Goal: Transaction & Acquisition: Obtain resource

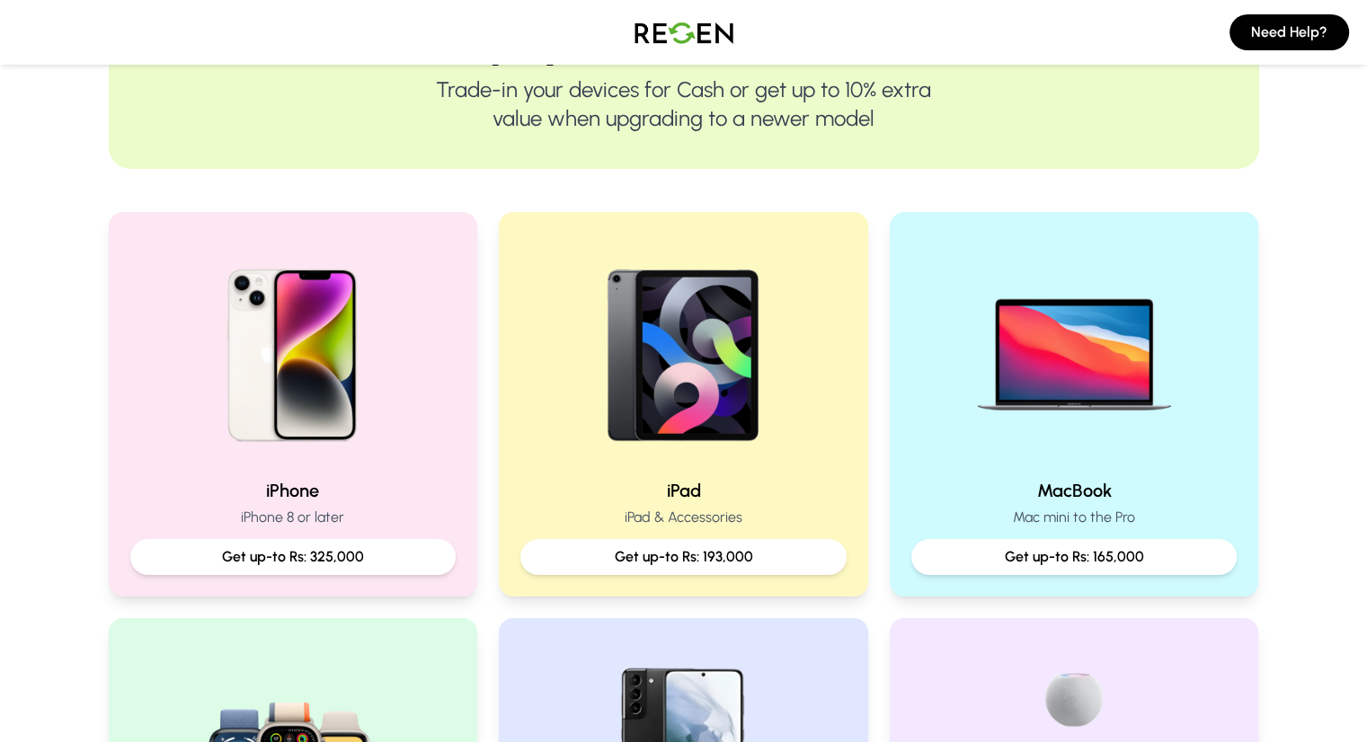
scroll to position [234, 0]
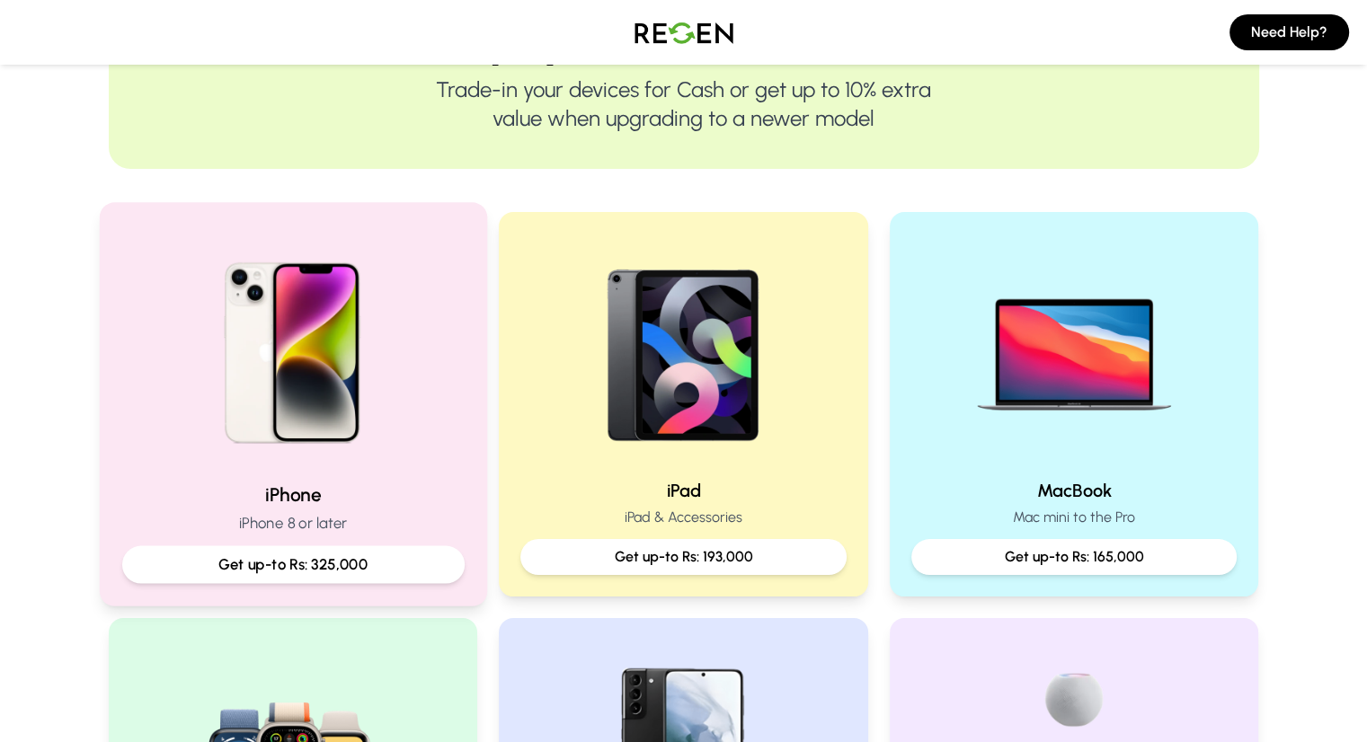
click at [305, 353] on img at bounding box center [293, 347] width 242 height 242
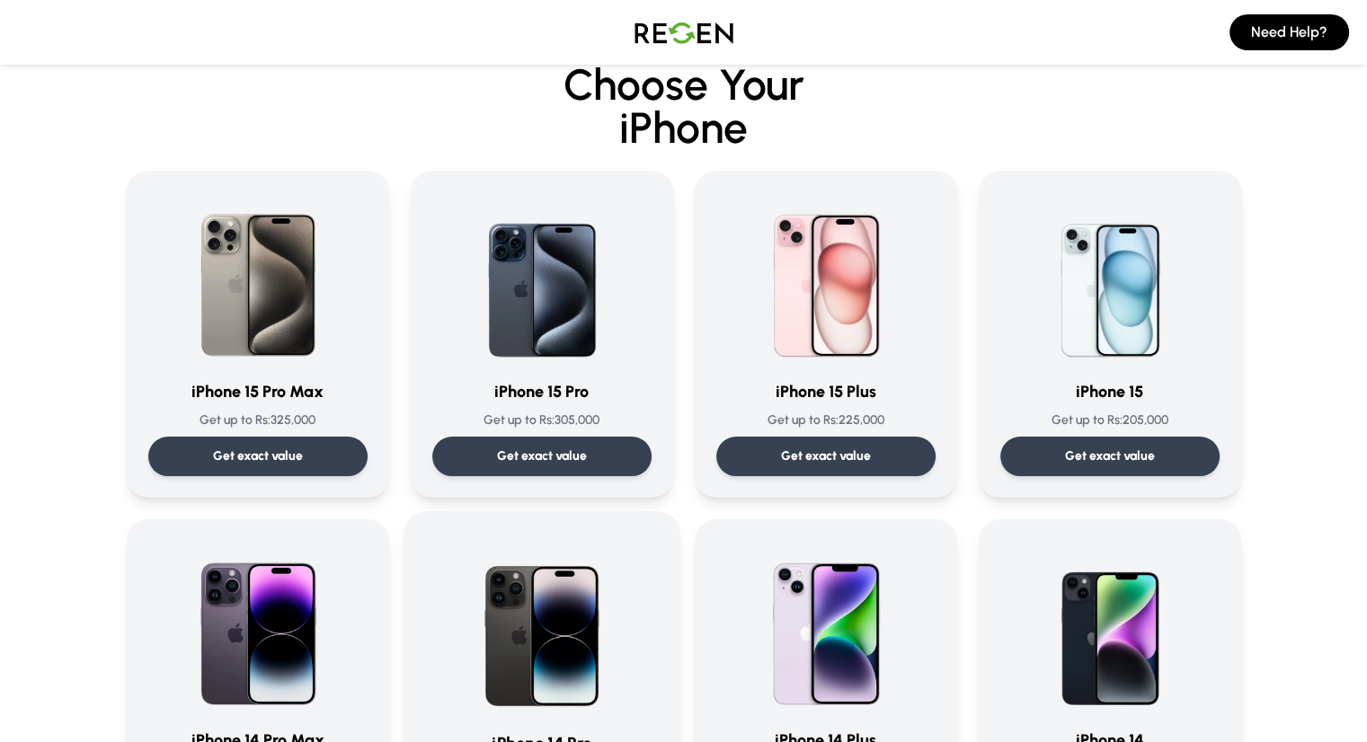
scroll to position [9, 0]
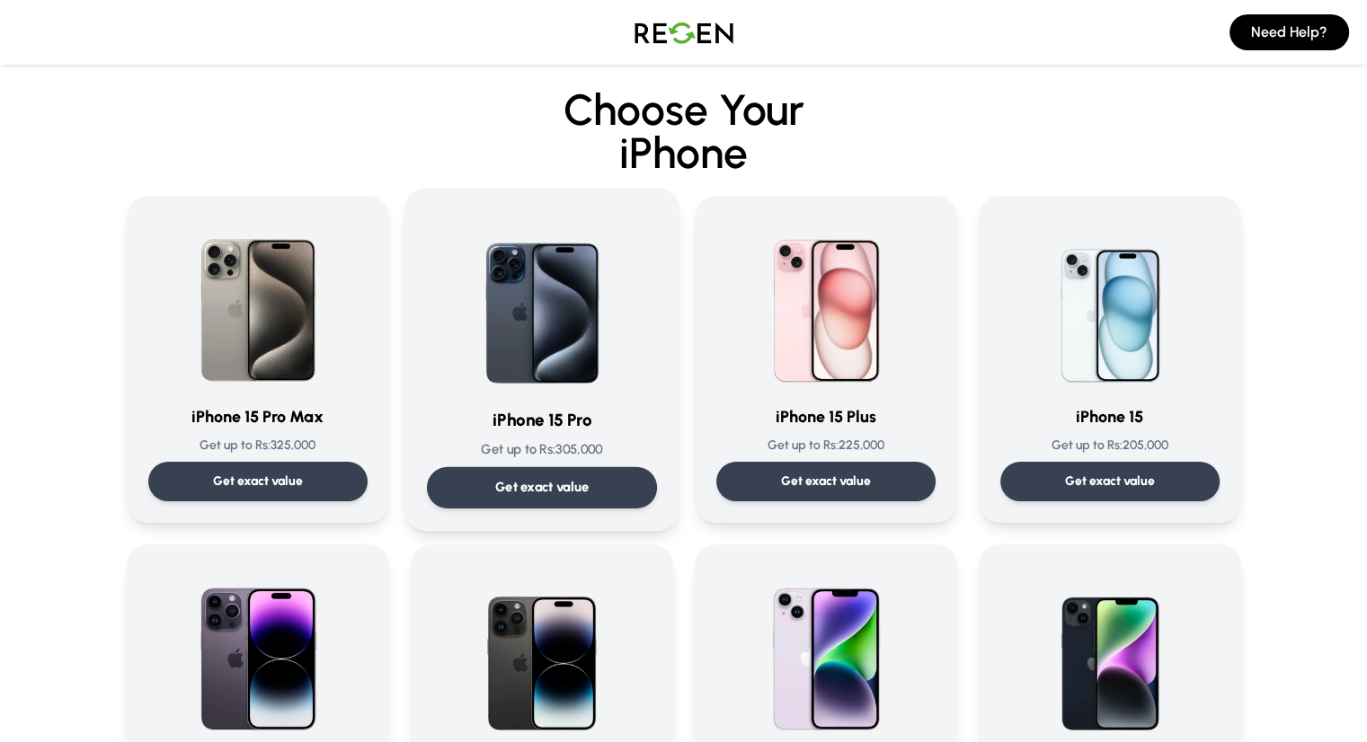
click at [572, 251] on img at bounding box center [542, 301] width 182 height 182
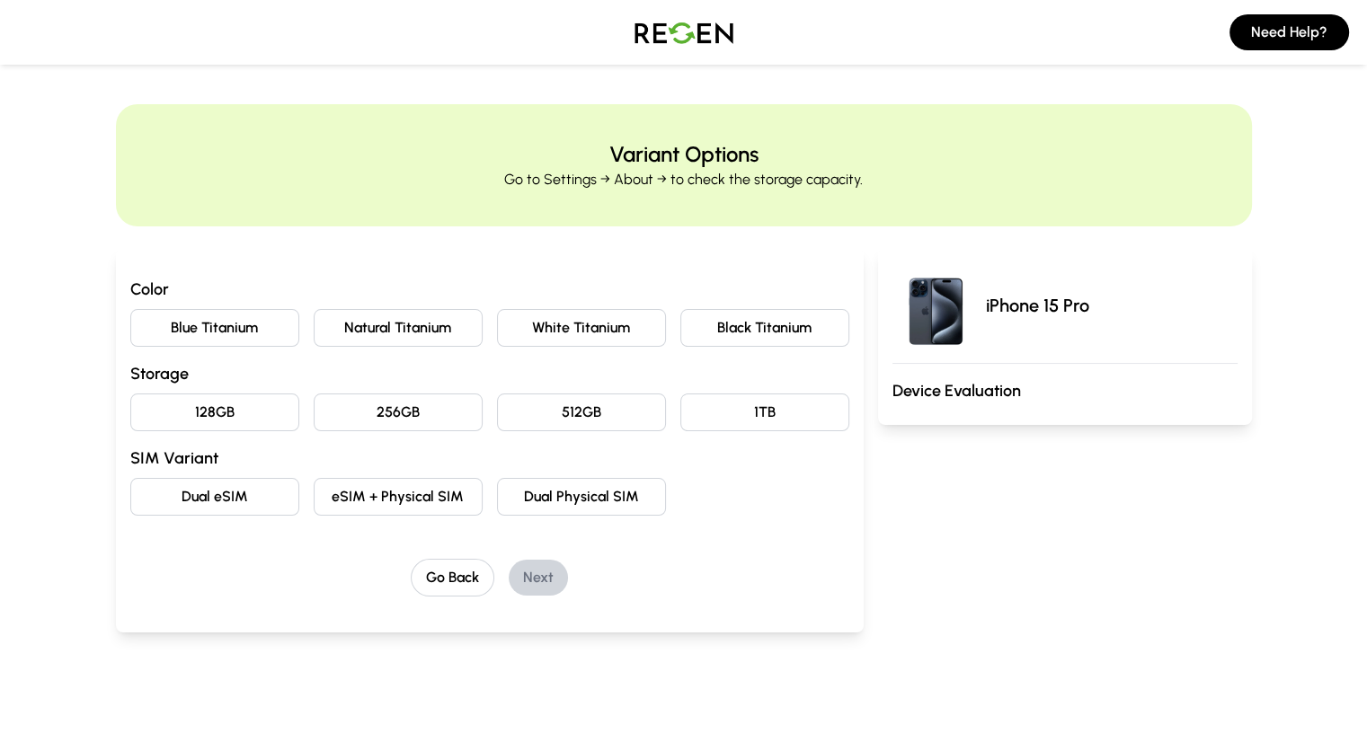
click at [377, 411] on button "256GB" at bounding box center [398, 413] width 169 height 38
click at [356, 510] on button "eSIM + Physical SIM" at bounding box center [398, 497] width 169 height 38
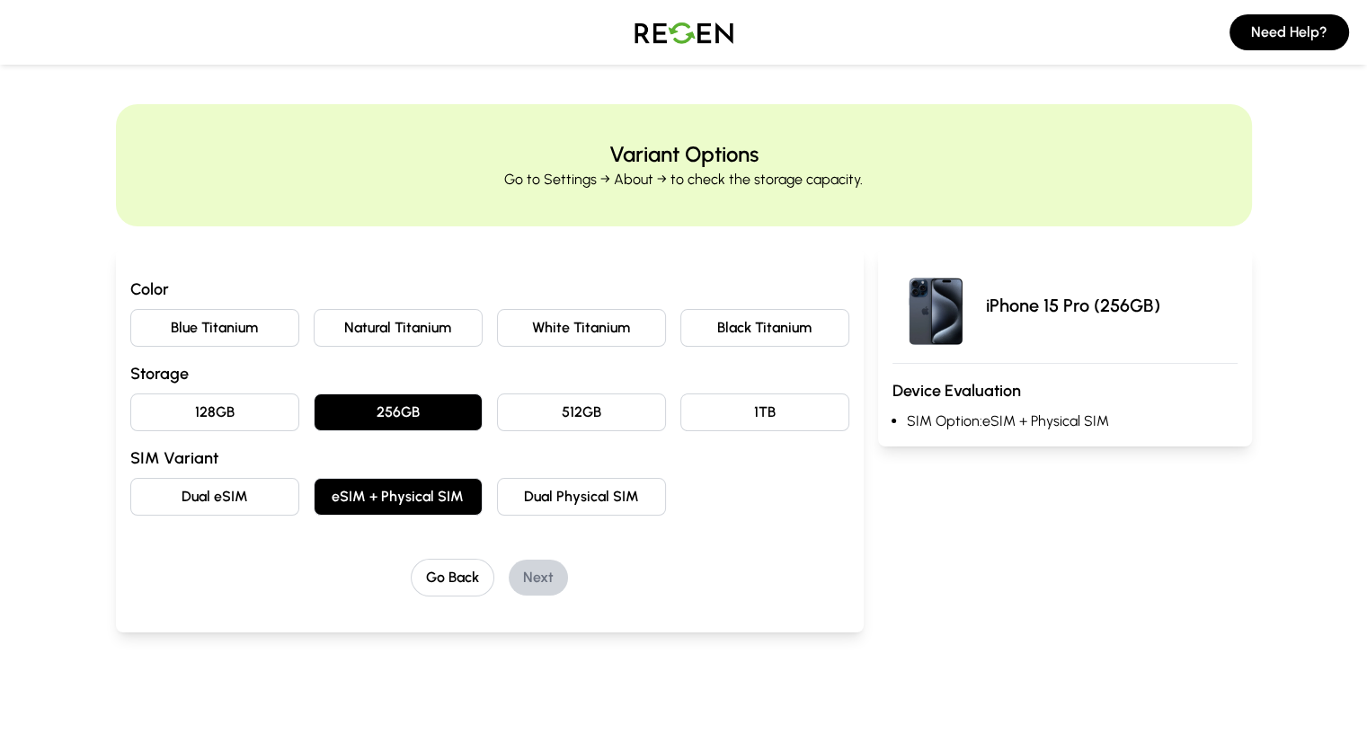
click at [140, 325] on button "Blue Titanium" at bounding box center [214, 328] width 169 height 38
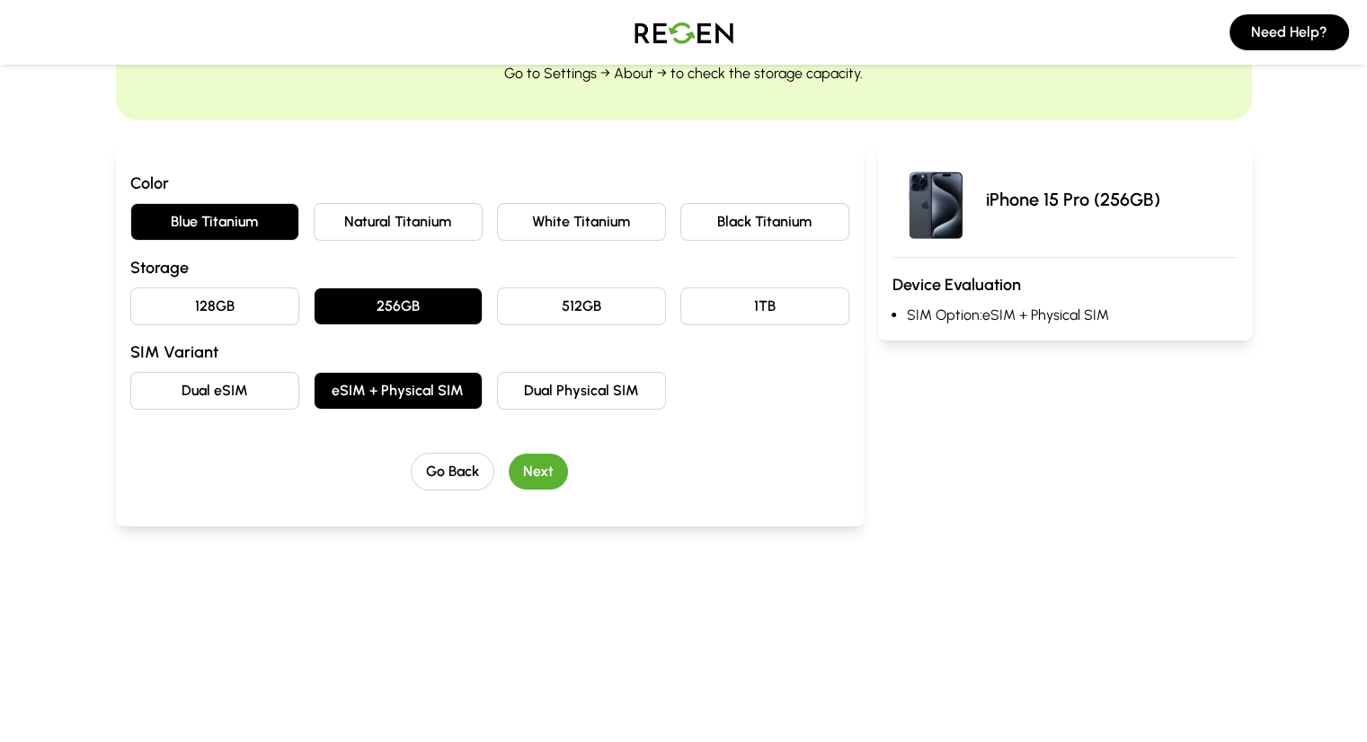
click at [510, 463] on button "Next" at bounding box center [538, 472] width 59 height 36
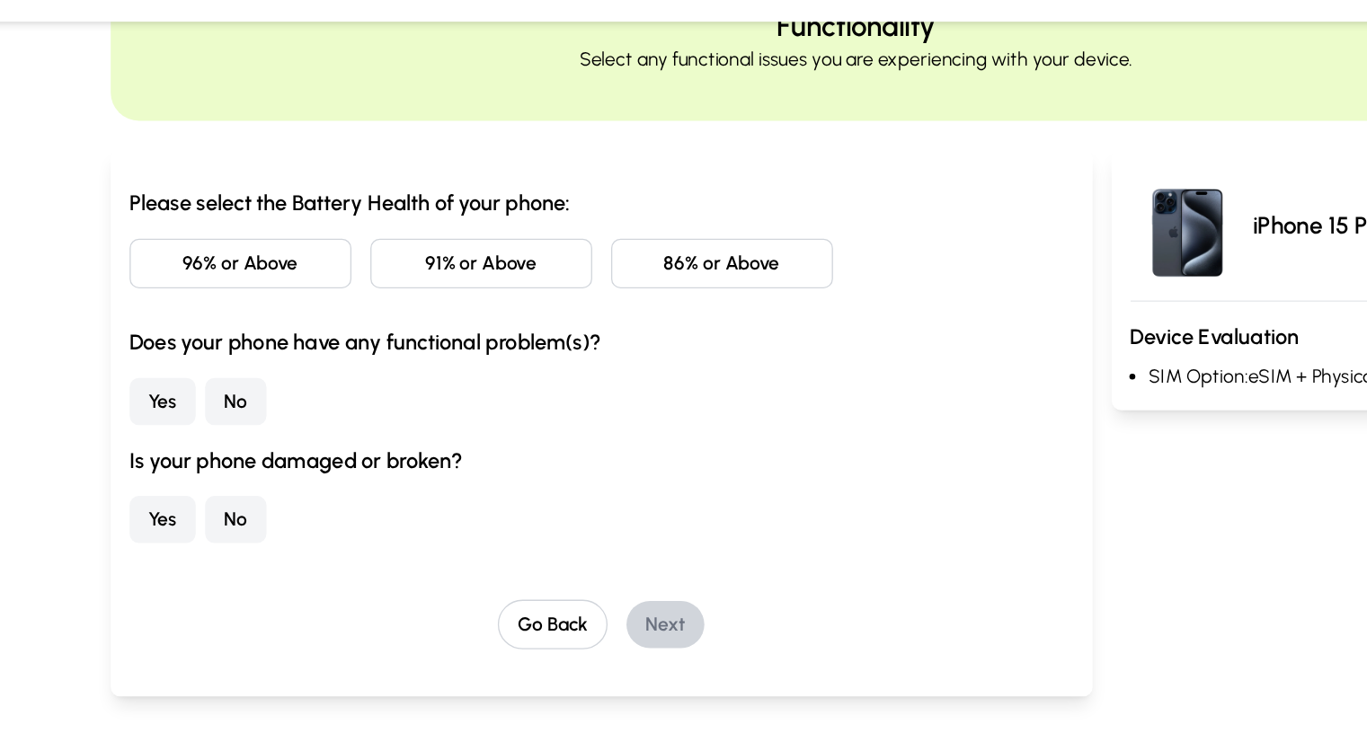
scroll to position [86, 0]
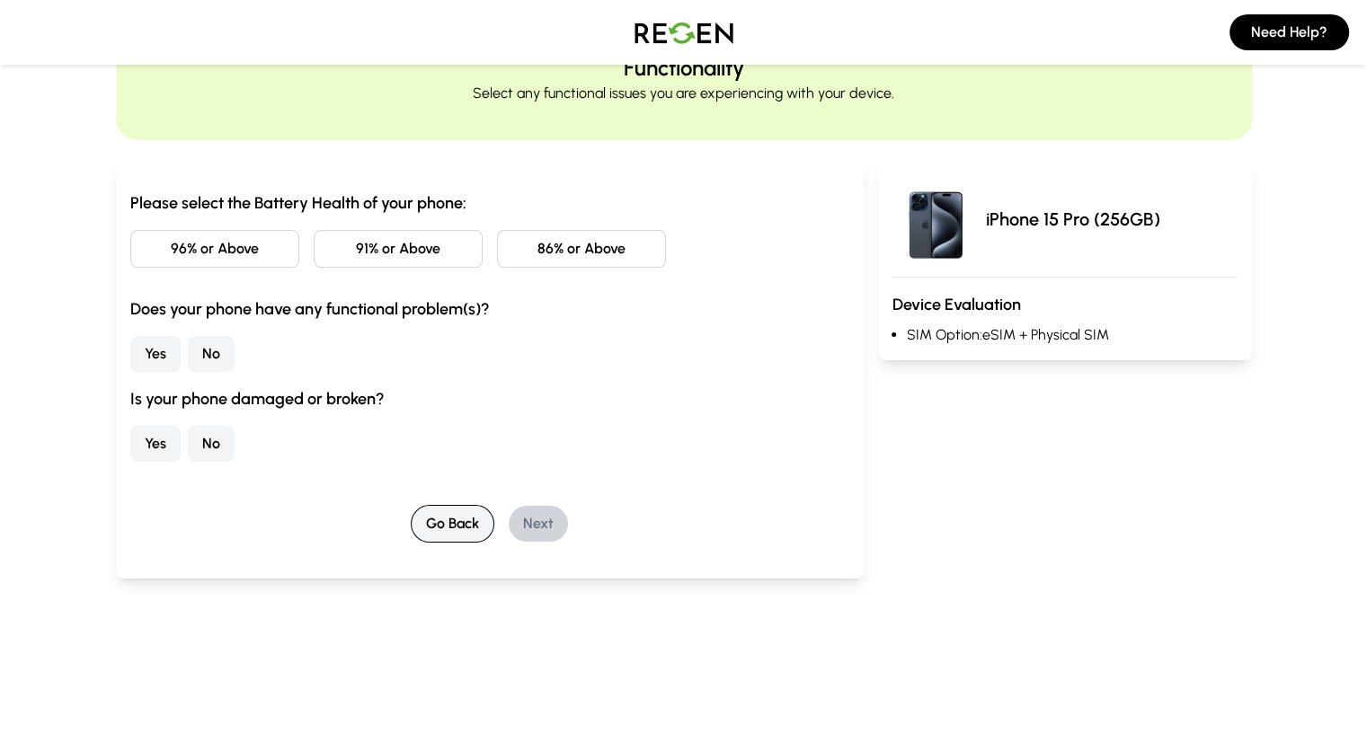
click at [411, 523] on button "Go Back" at bounding box center [453, 524] width 84 height 38
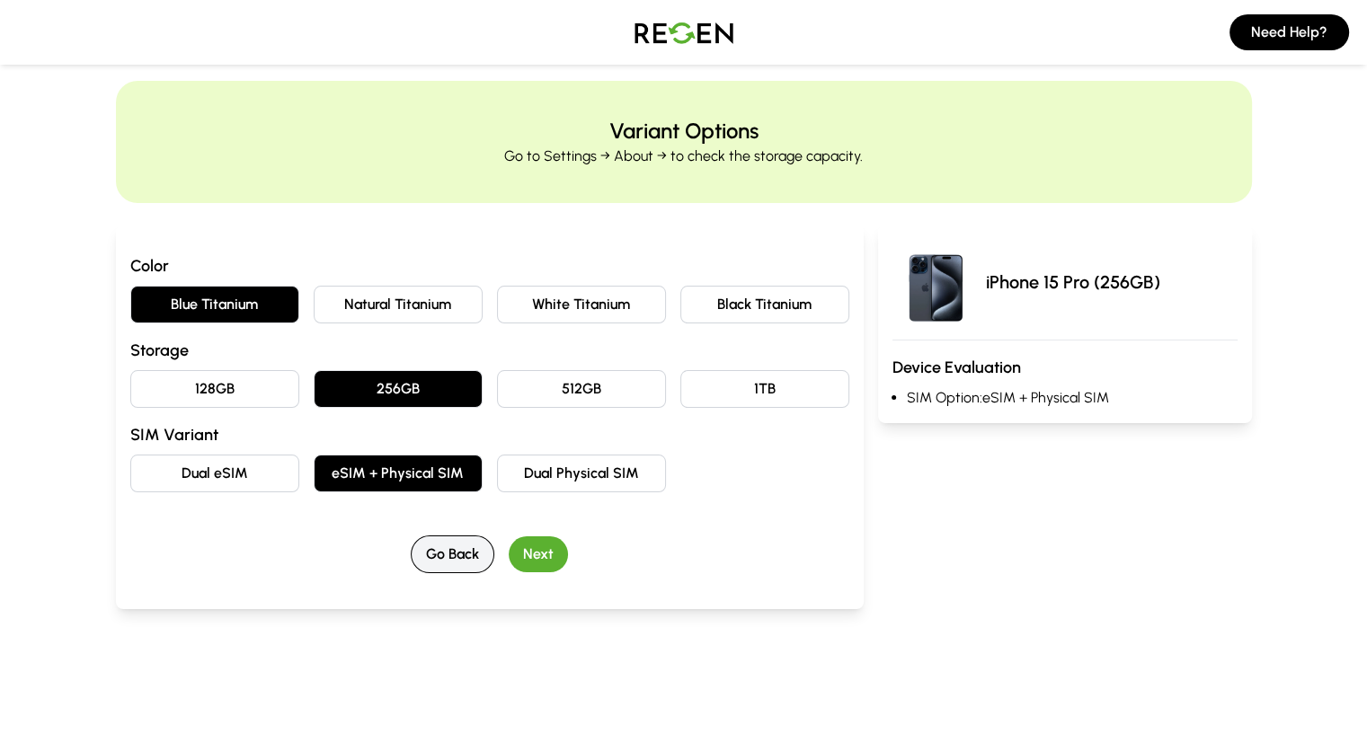
scroll to position [0, 0]
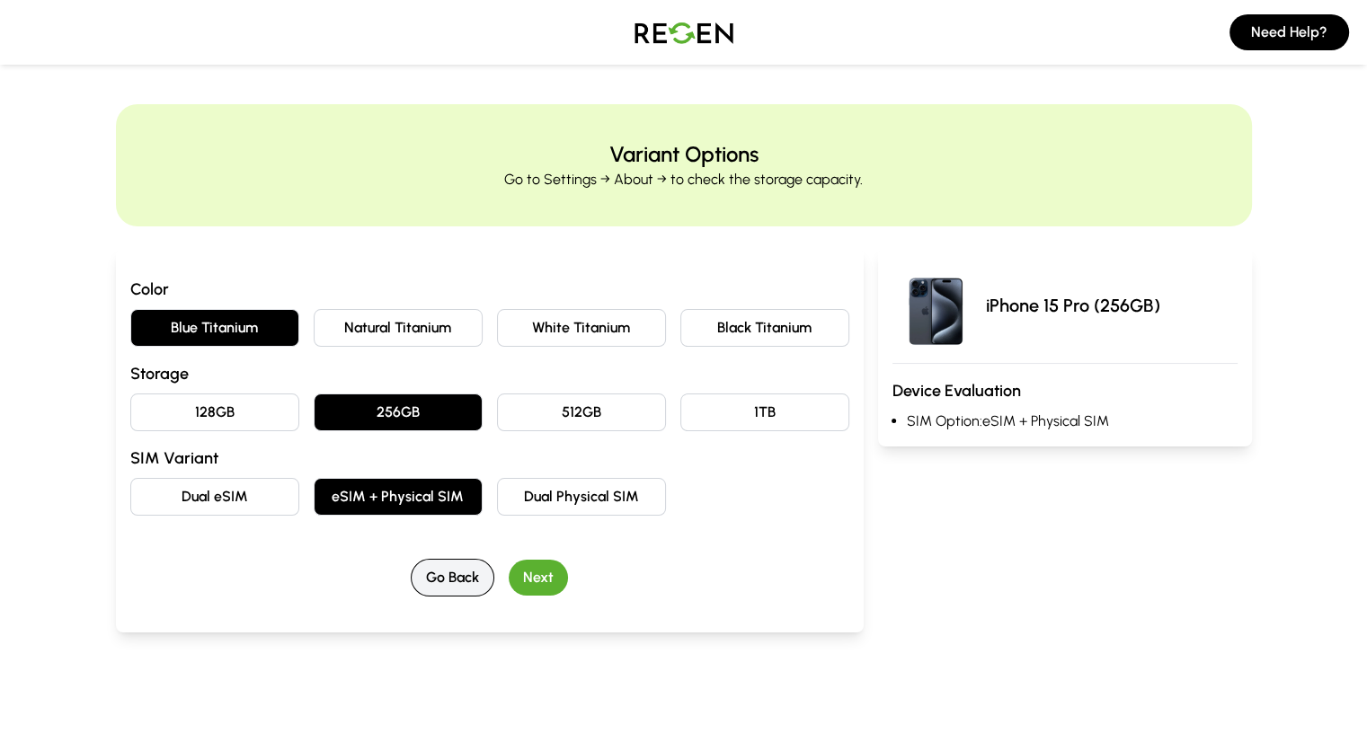
click at [411, 567] on button "Go Back" at bounding box center [453, 578] width 84 height 38
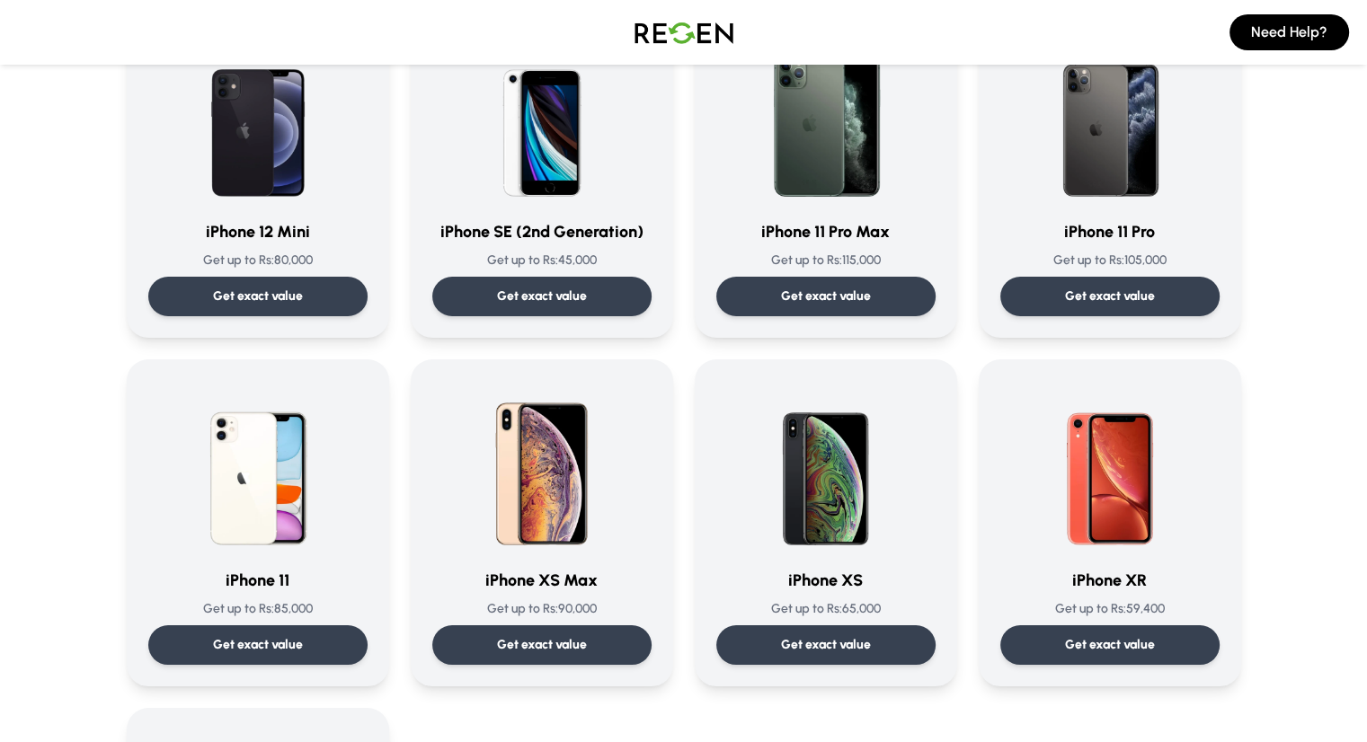
scroll to position [1585, 0]
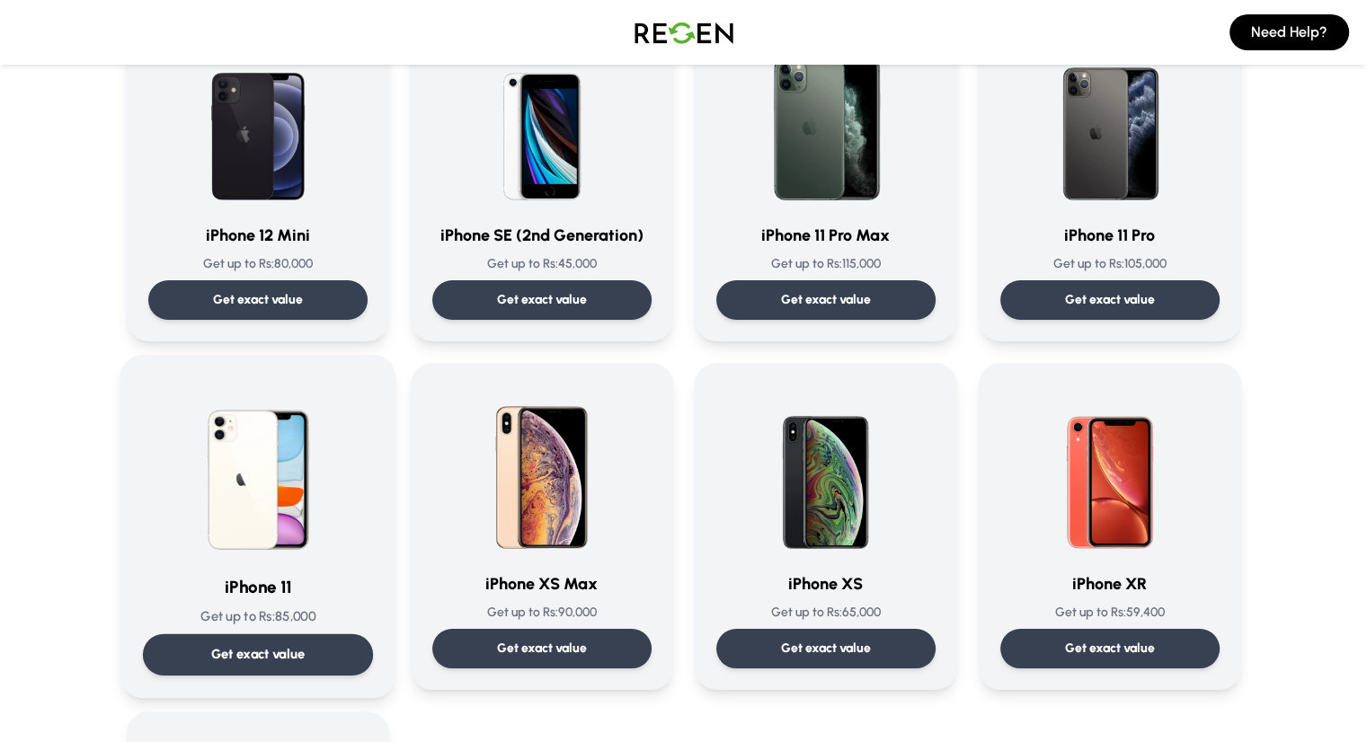
click at [339, 515] on div at bounding box center [257, 468] width 230 height 182
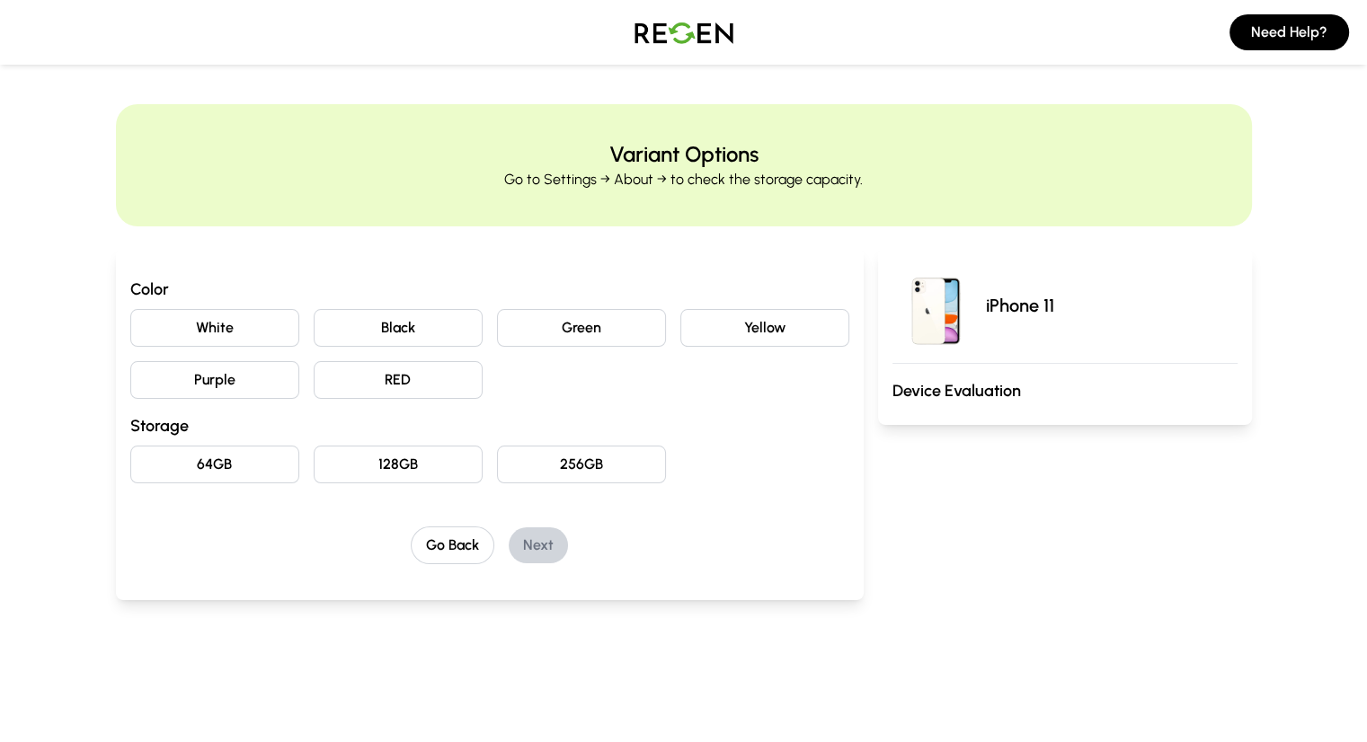
click at [382, 317] on button "Black" at bounding box center [398, 328] width 169 height 38
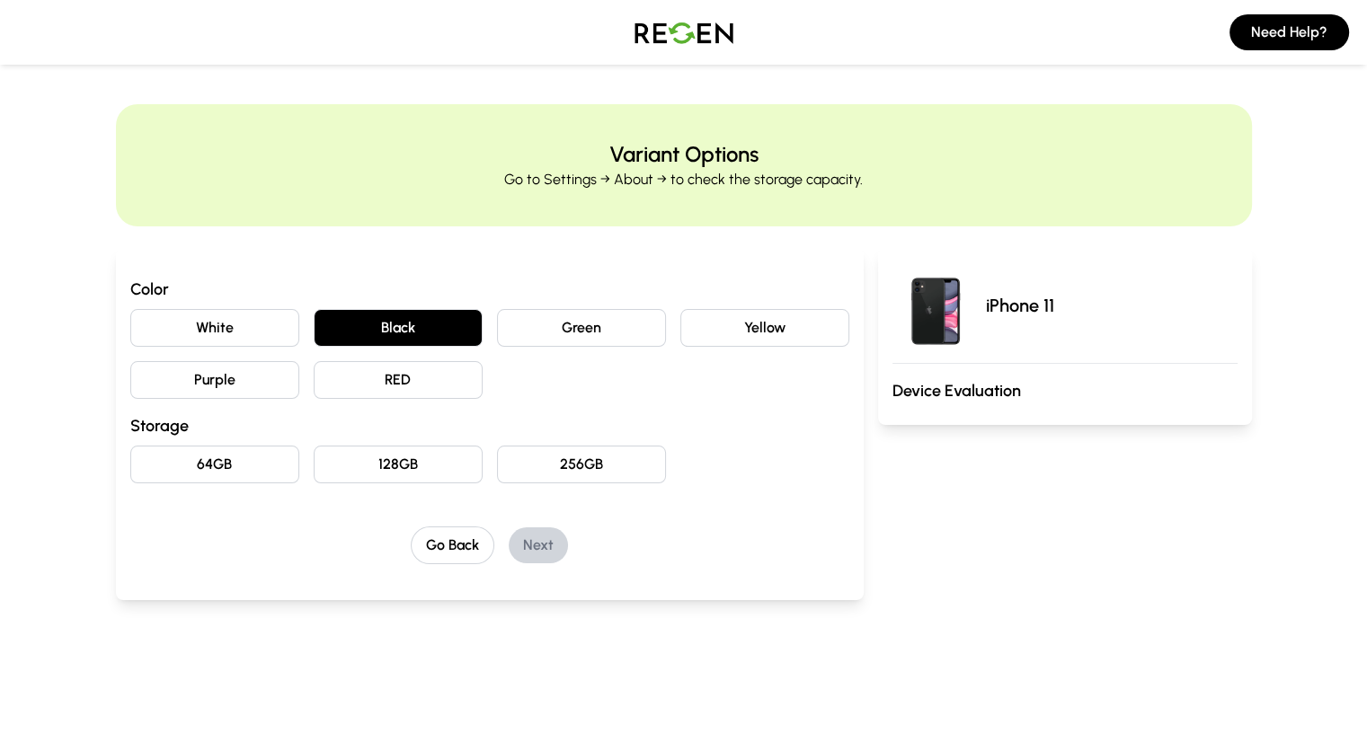
click at [202, 457] on button "64GB" at bounding box center [214, 465] width 169 height 38
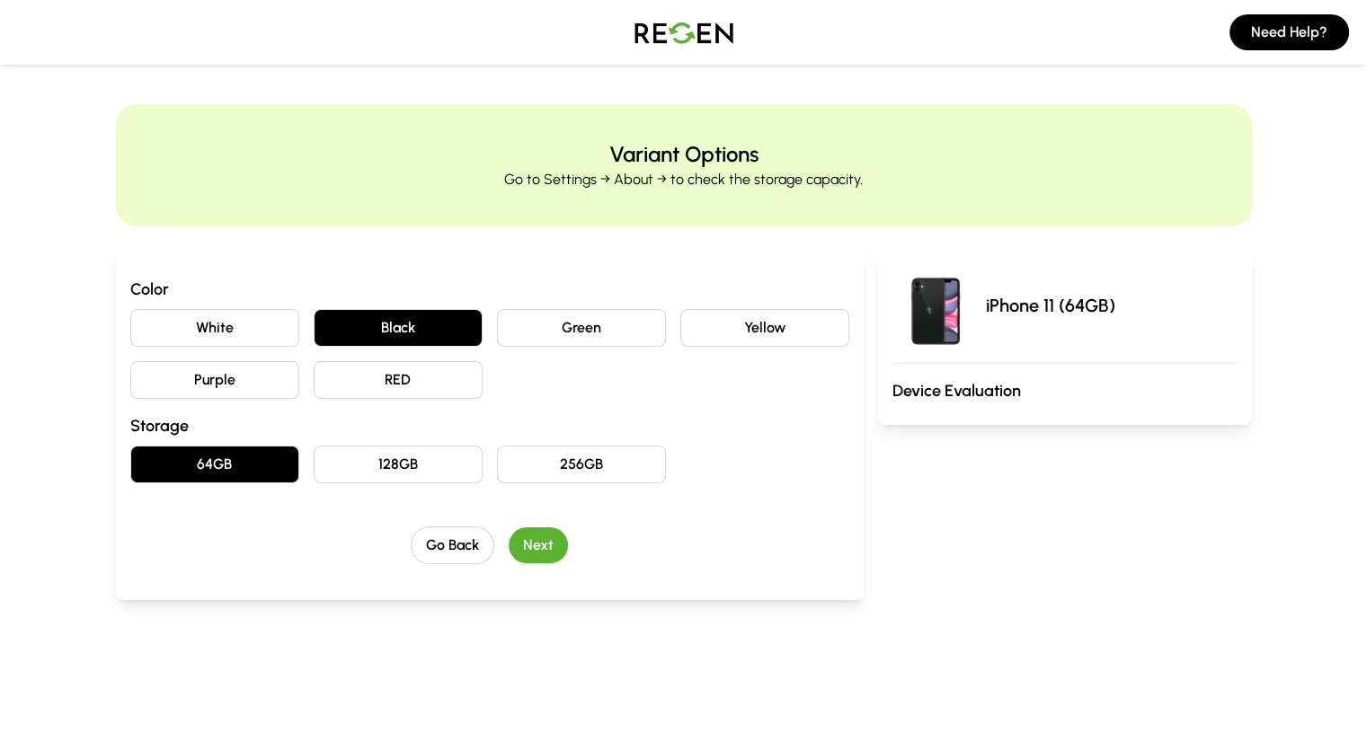
click at [509, 543] on button "Next" at bounding box center [538, 546] width 59 height 36
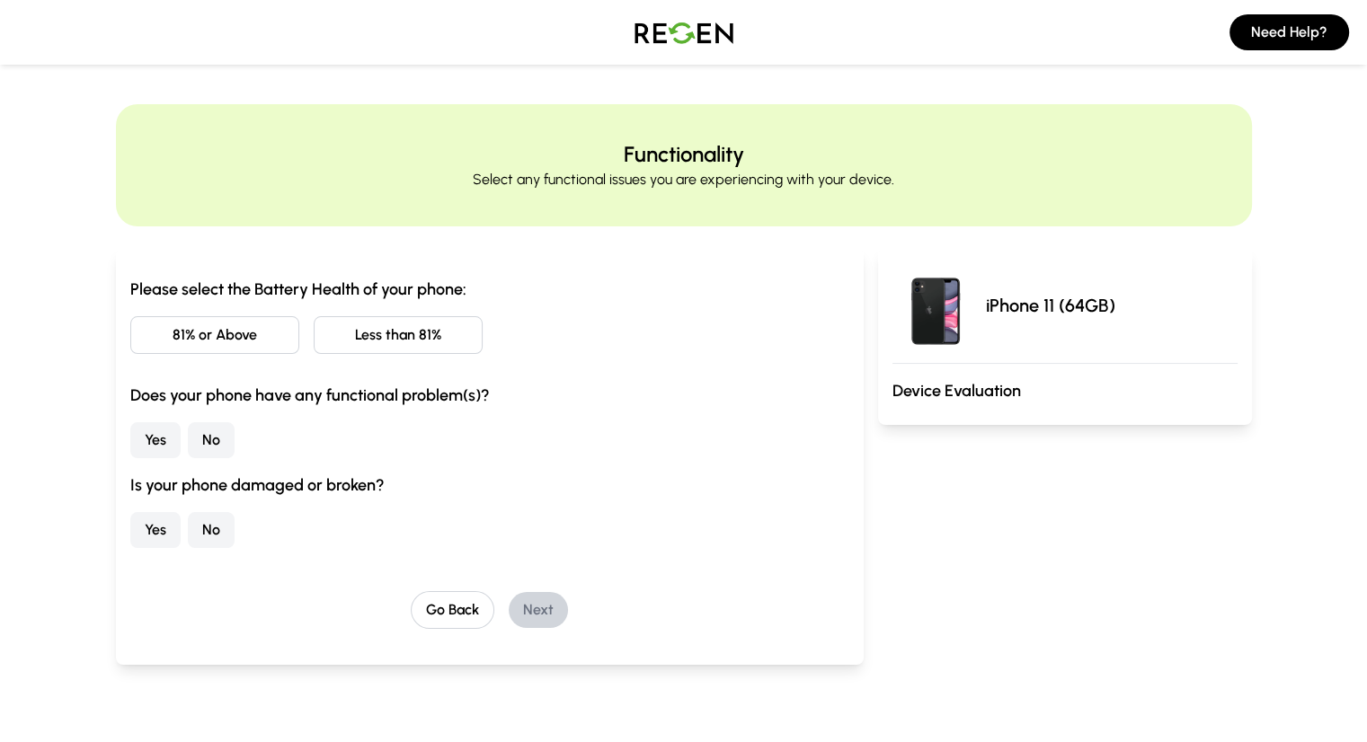
click at [198, 334] on button "81% or Above" at bounding box center [214, 335] width 169 height 38
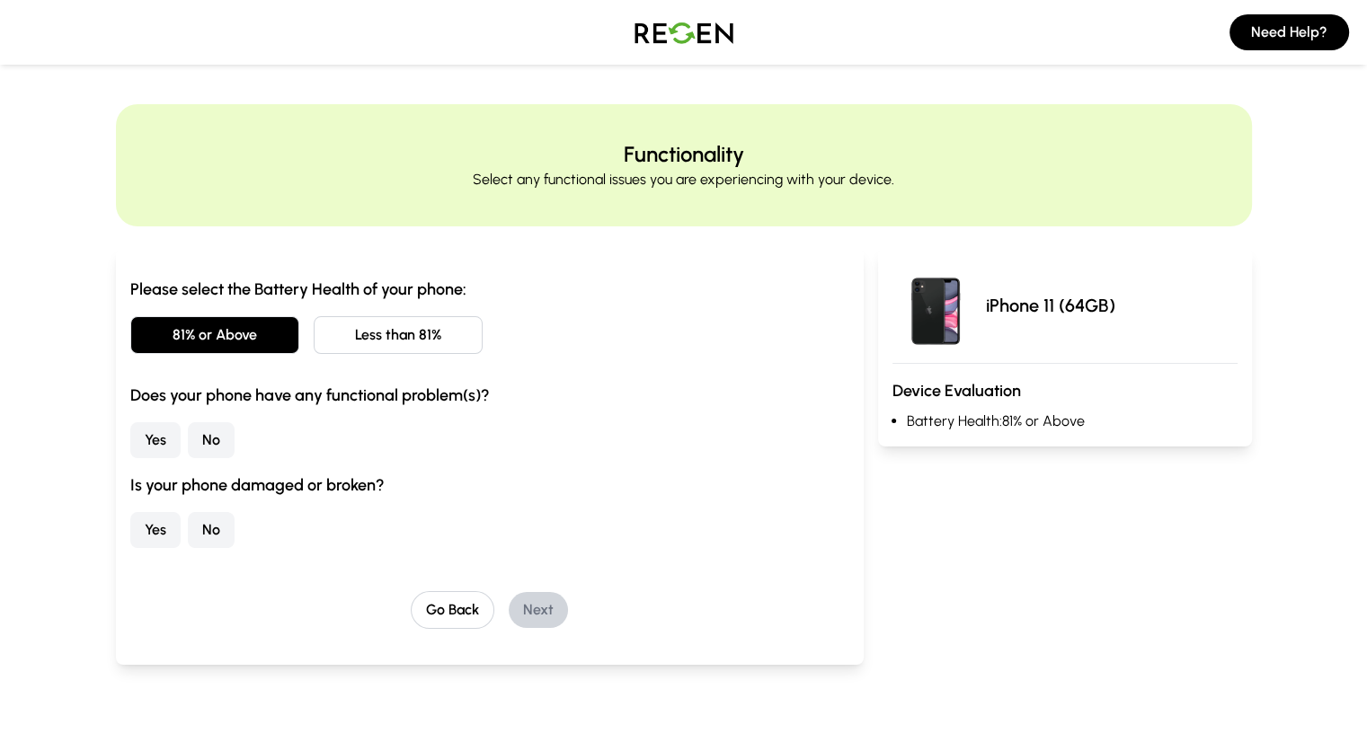
click at [188, 439] on button "No" at bounding box center [211, 440] width 47 height 36
click at [188, 536] on button "No" at bounding box center [211, 530] width 47 height 36
click at [509, 599] on button "Next" at bounding box center [538, 610] width 59 height 36
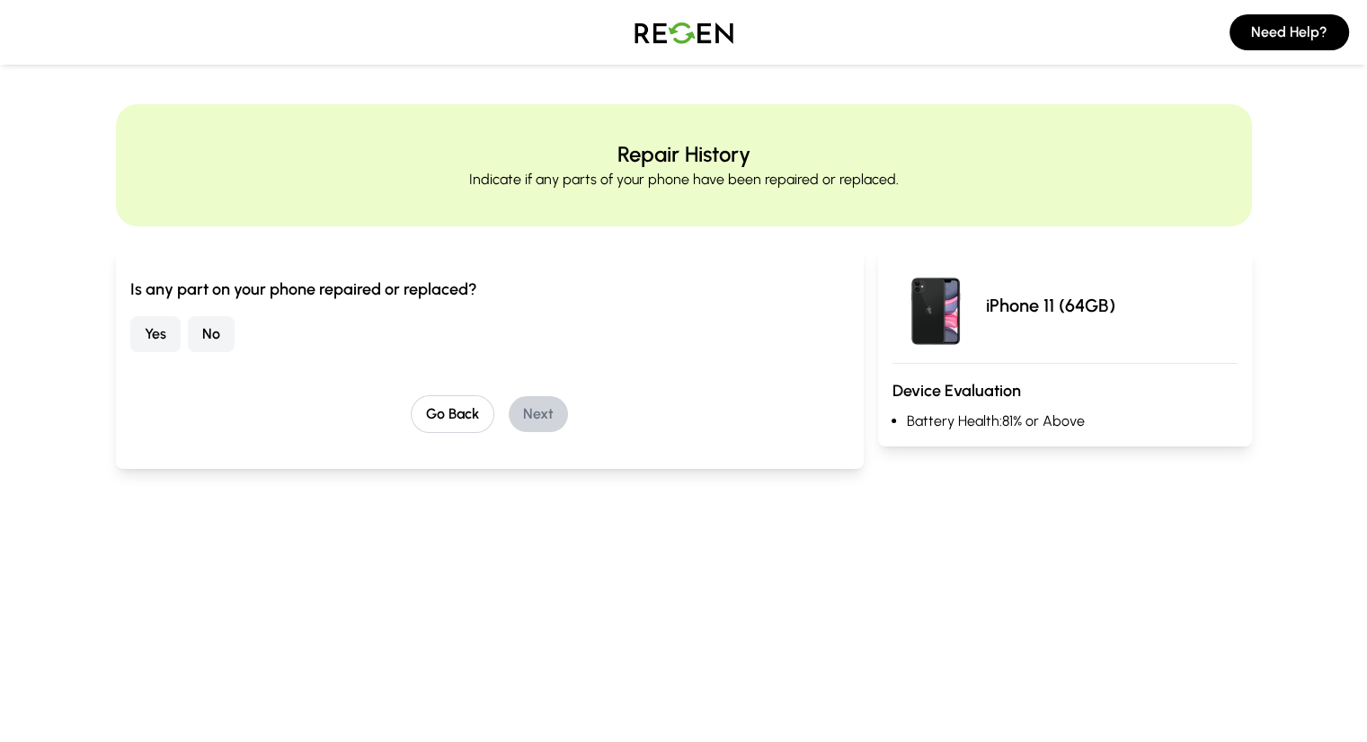
click at [188, 349] on button "No" at bounding box center [211, 334] width 47 height 36
drag, startPoint x: 533, startPoint y: 421, endPoint x: 505, endPoint y: 407, distance: 31.0
click at [505, 407] on div "Go Back Next" at bounding box center [489, 414] width 719 height 38
click at [509, 407] on button "Next" at bounding box center [538, 414] width 59 height 36
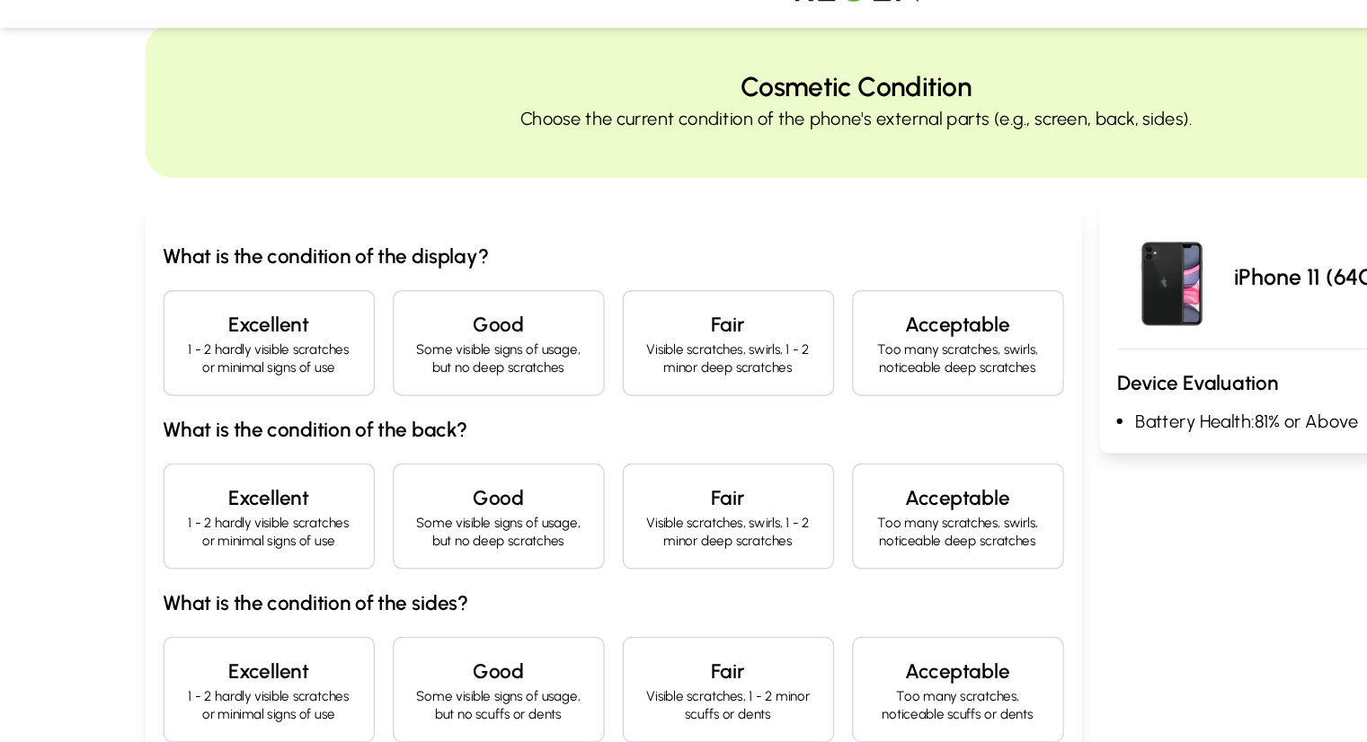
scroll to position [43, 0]
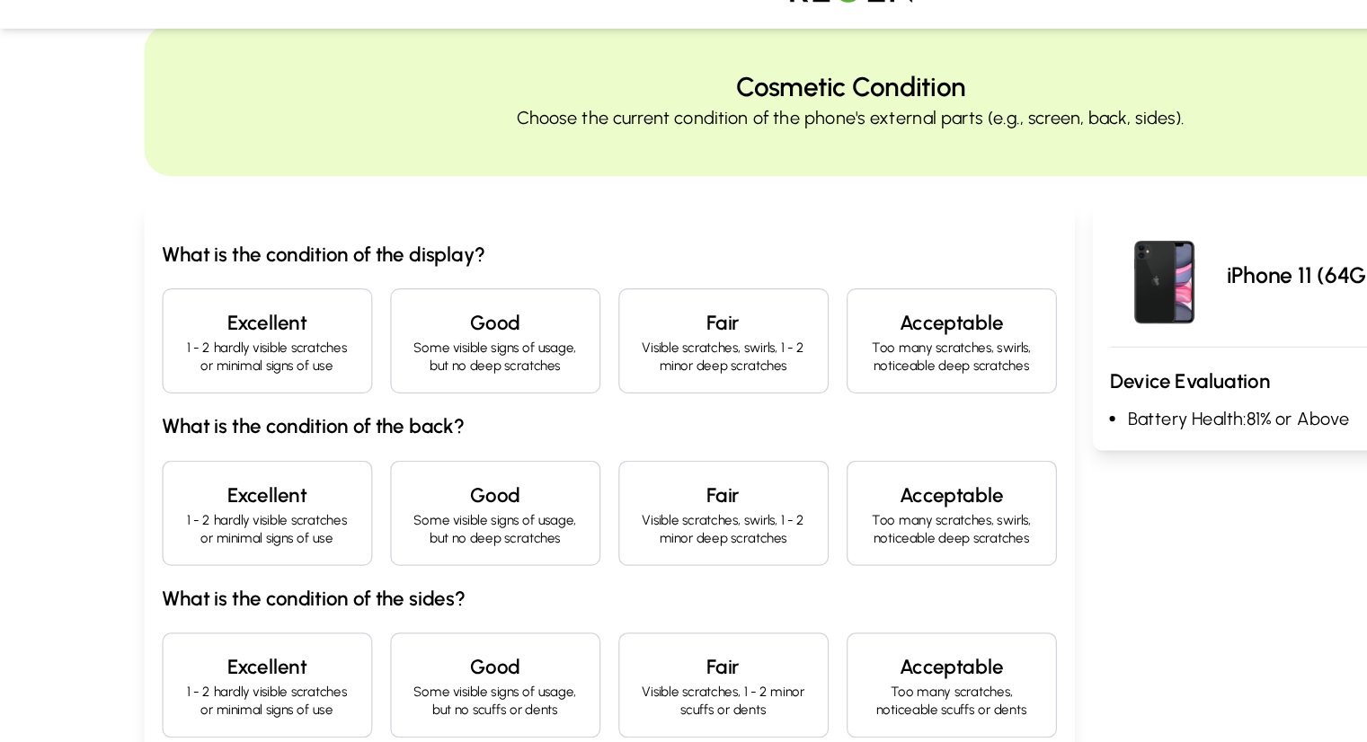
click at [146, 315] on p "1 - 2 hardly visible scratches or minimal signs of use" at bounding box center [215, 328] width 138 height 29
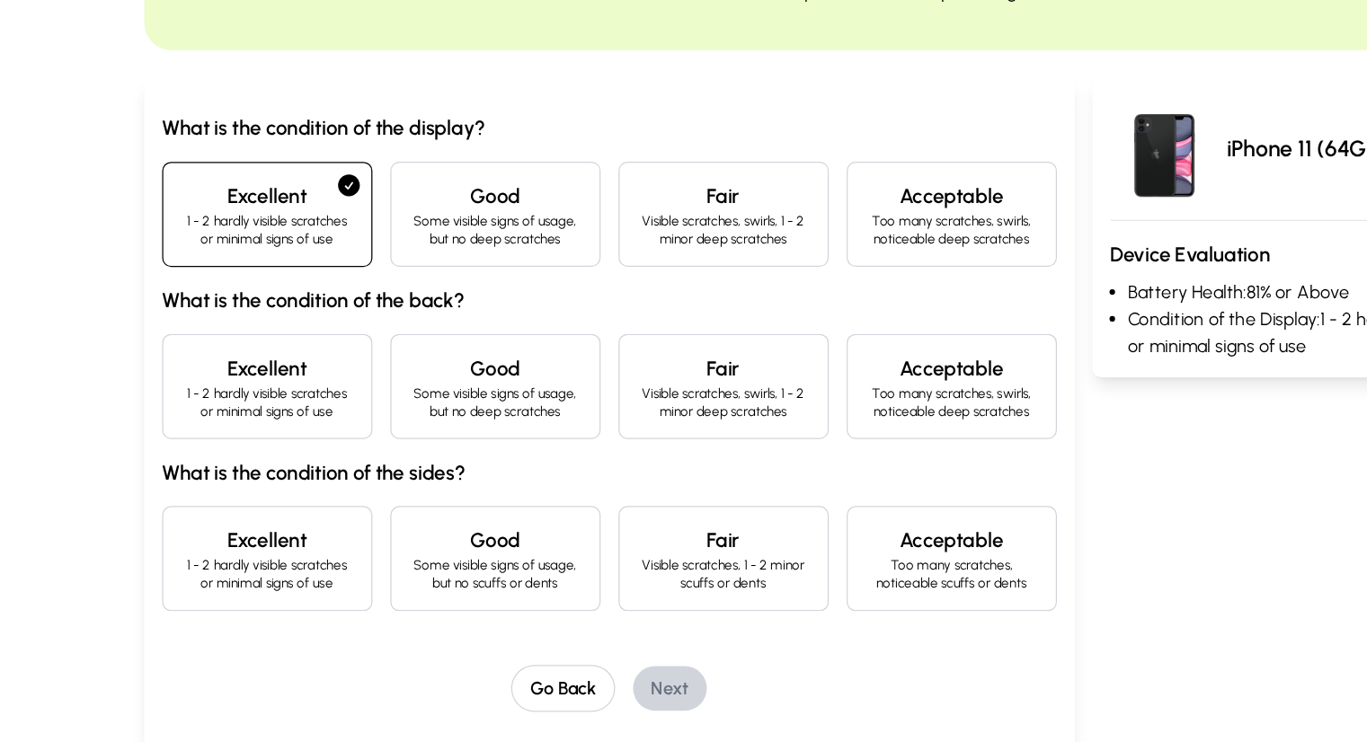
click at [146, 445] on h4 "Excellent" at bounding box center [215, 439] width 138 height 25
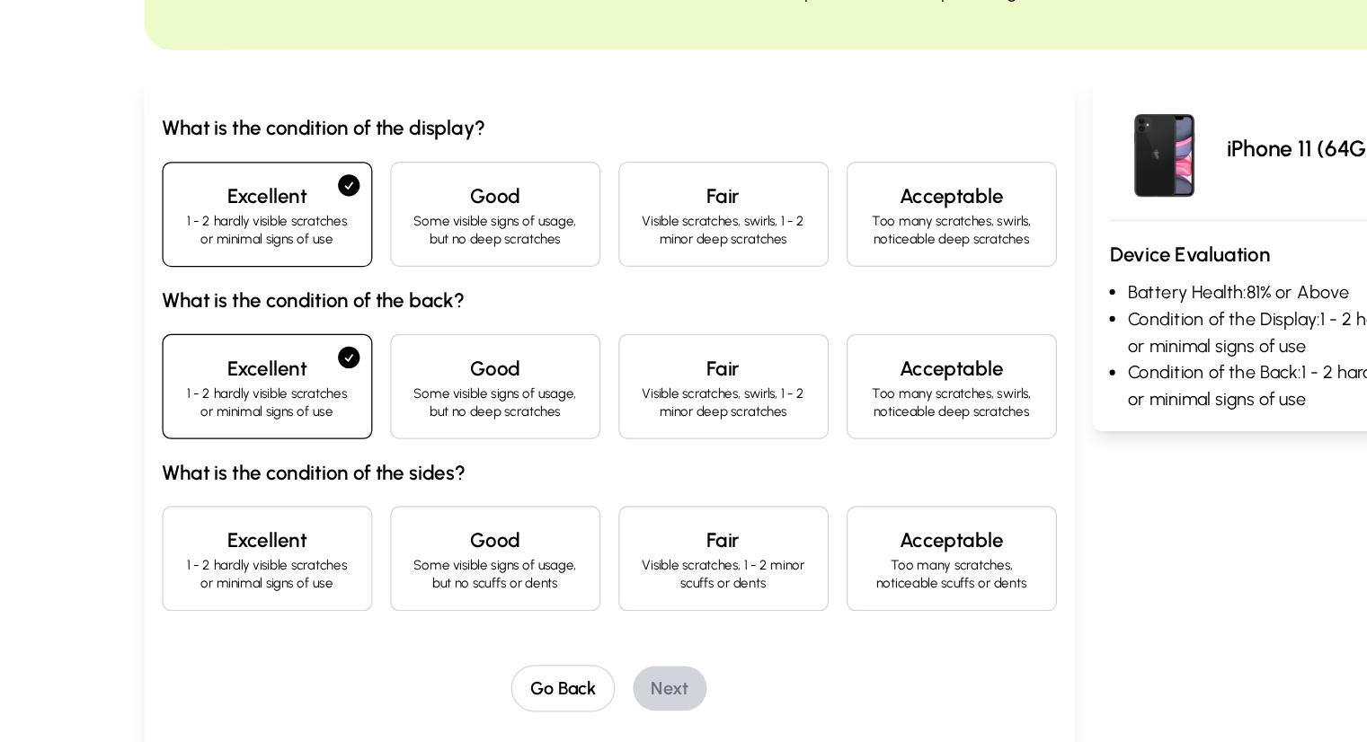
scroll to position [79, 0]
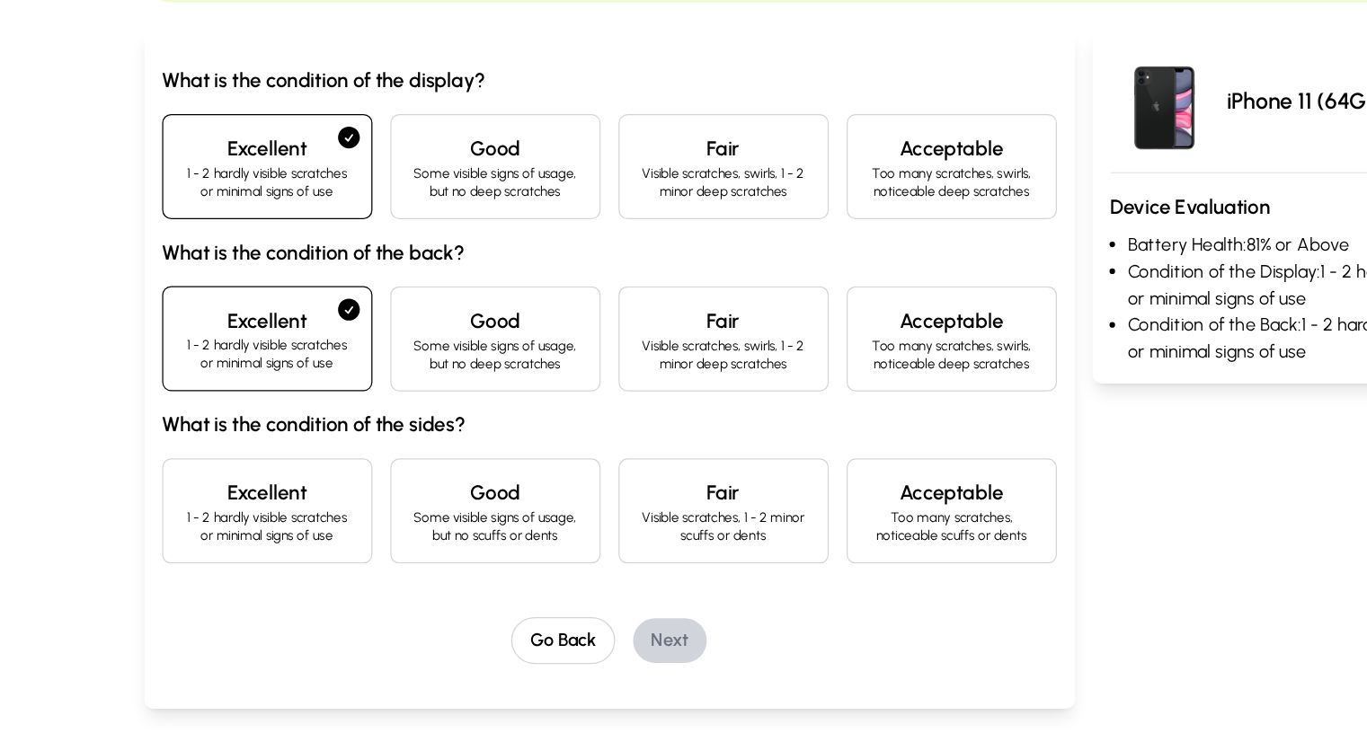
click at [162, 556] on p "1 - 2 hardly visible scratches or minimal signs of use" at bounding box center [215, 569] width 138 height 29
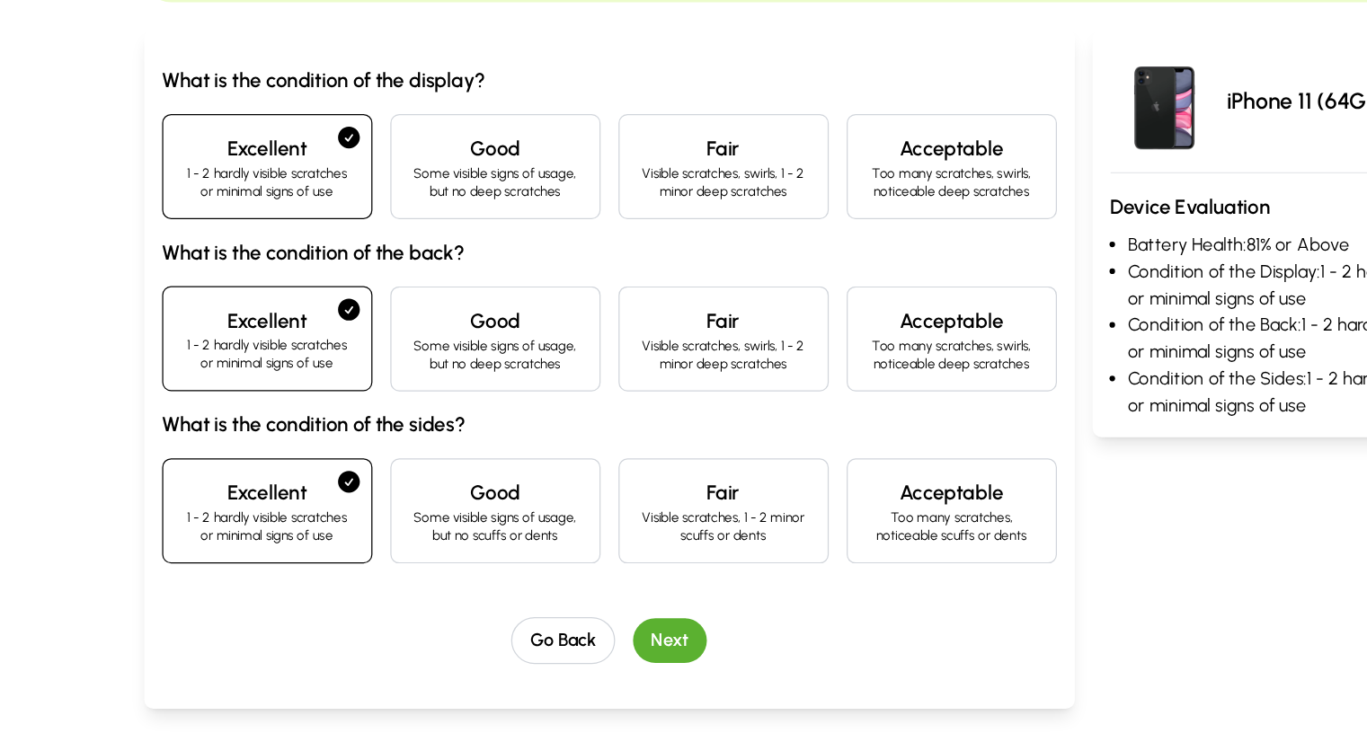
click at [509, 662] on button "Next" at bounding box center [538, 661] width 59 height 36
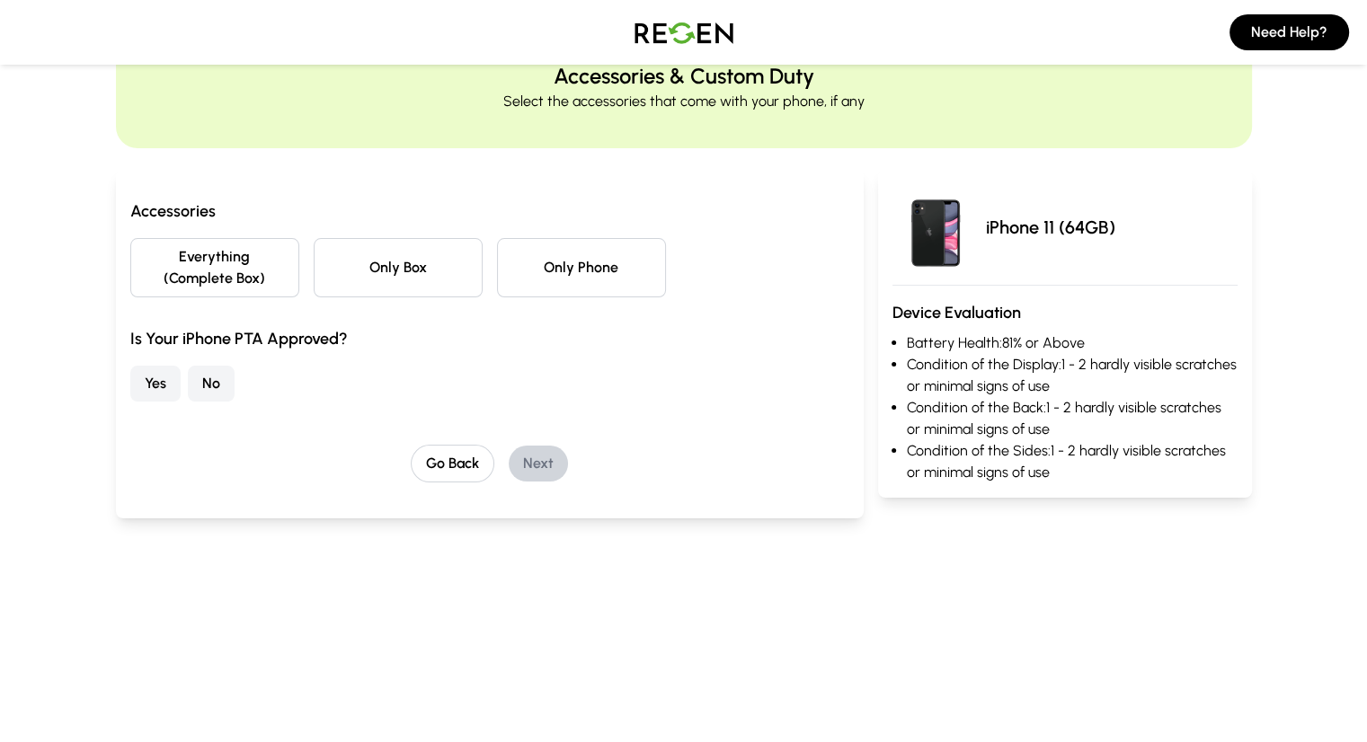
scroll to position [56, 0]
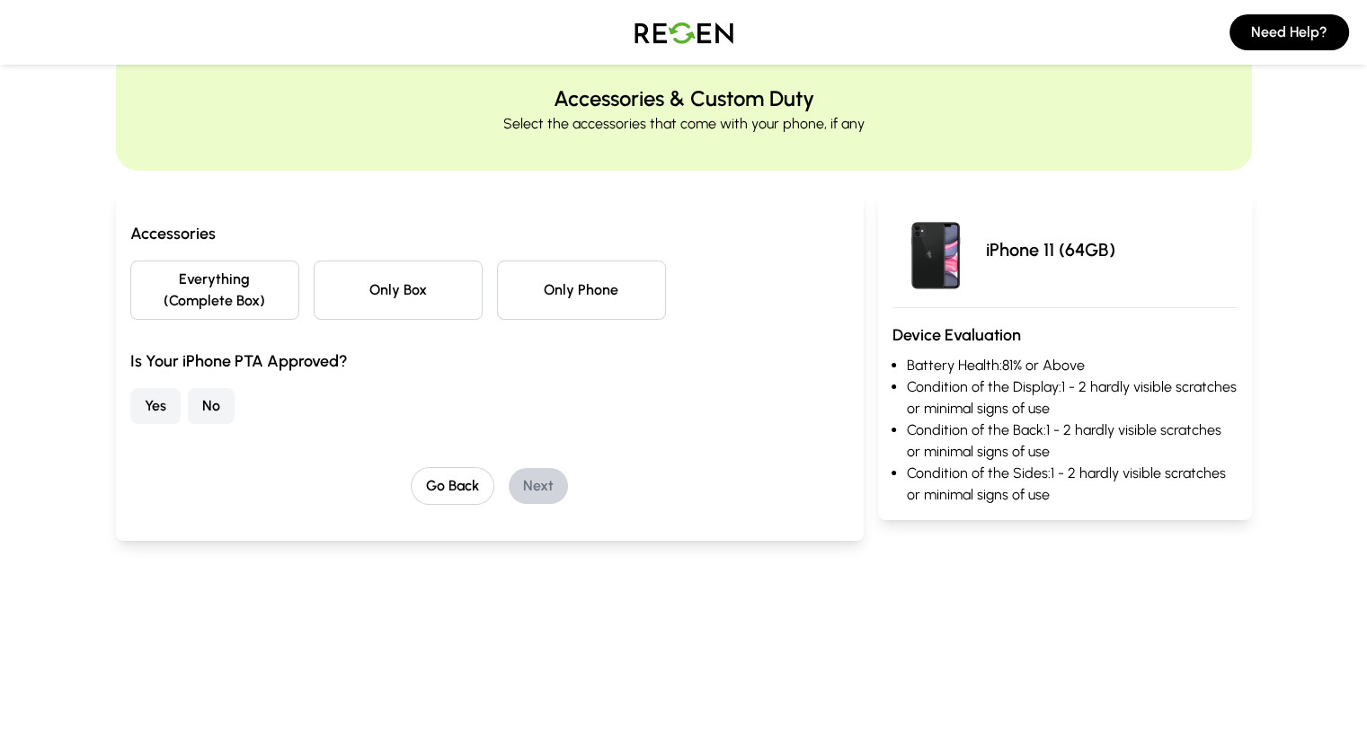
click at [536, 284] on button "Only Phone" at bounding box center [581, 290] width 169 height 59
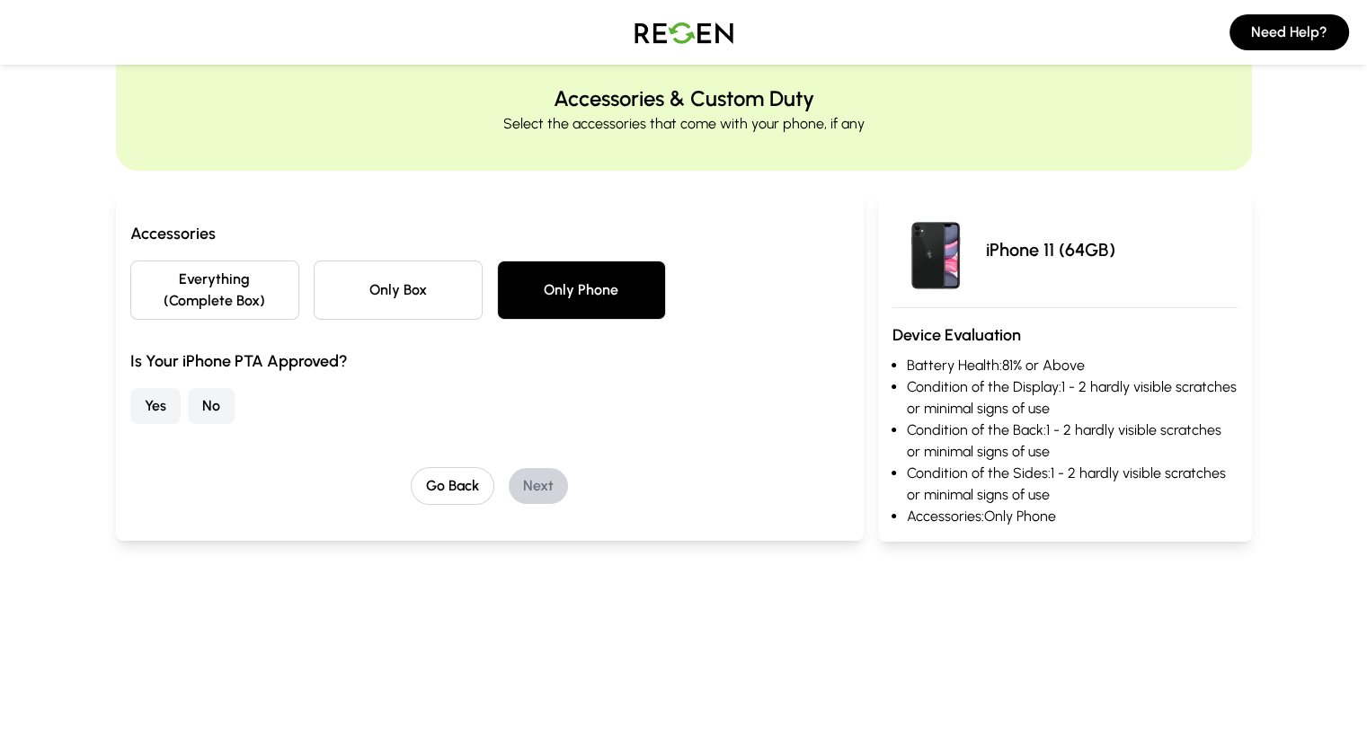
click at [130, 388] on button "Yes" at bounding box center [155, 406] width 50 height 36
click at [314, 293] on button "Only Box" at bounding box center [398, 290] width 169 height 59
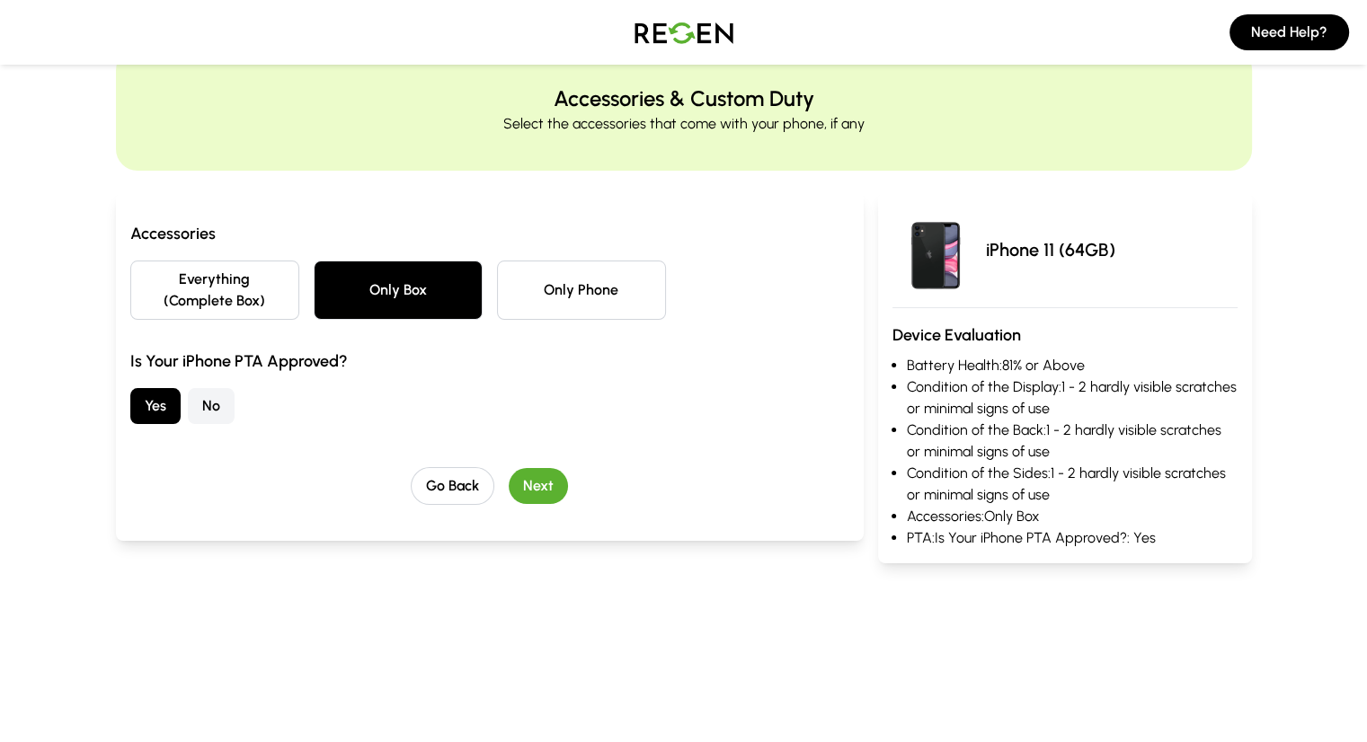
click at [518, 468] on button "Next" at bounding box center [538, 486] width 59 height 36
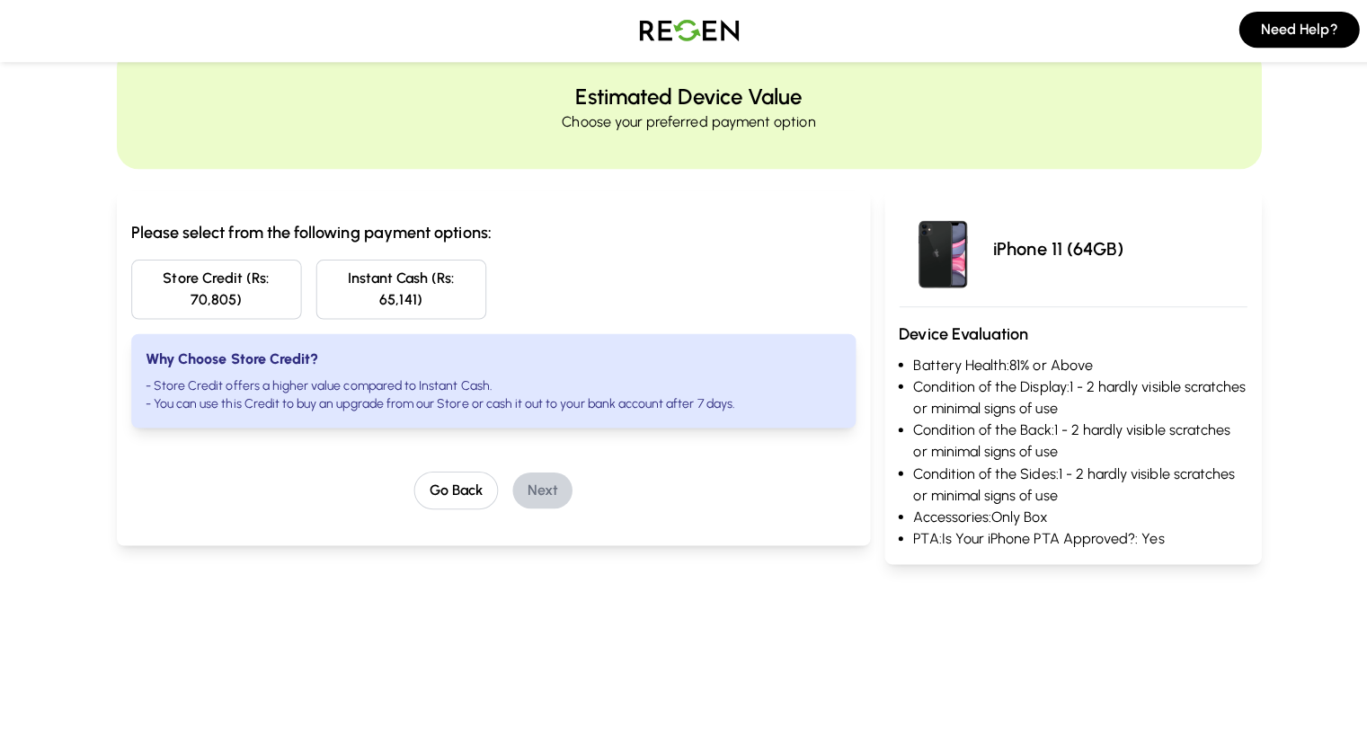
scroll to position [55, 0]
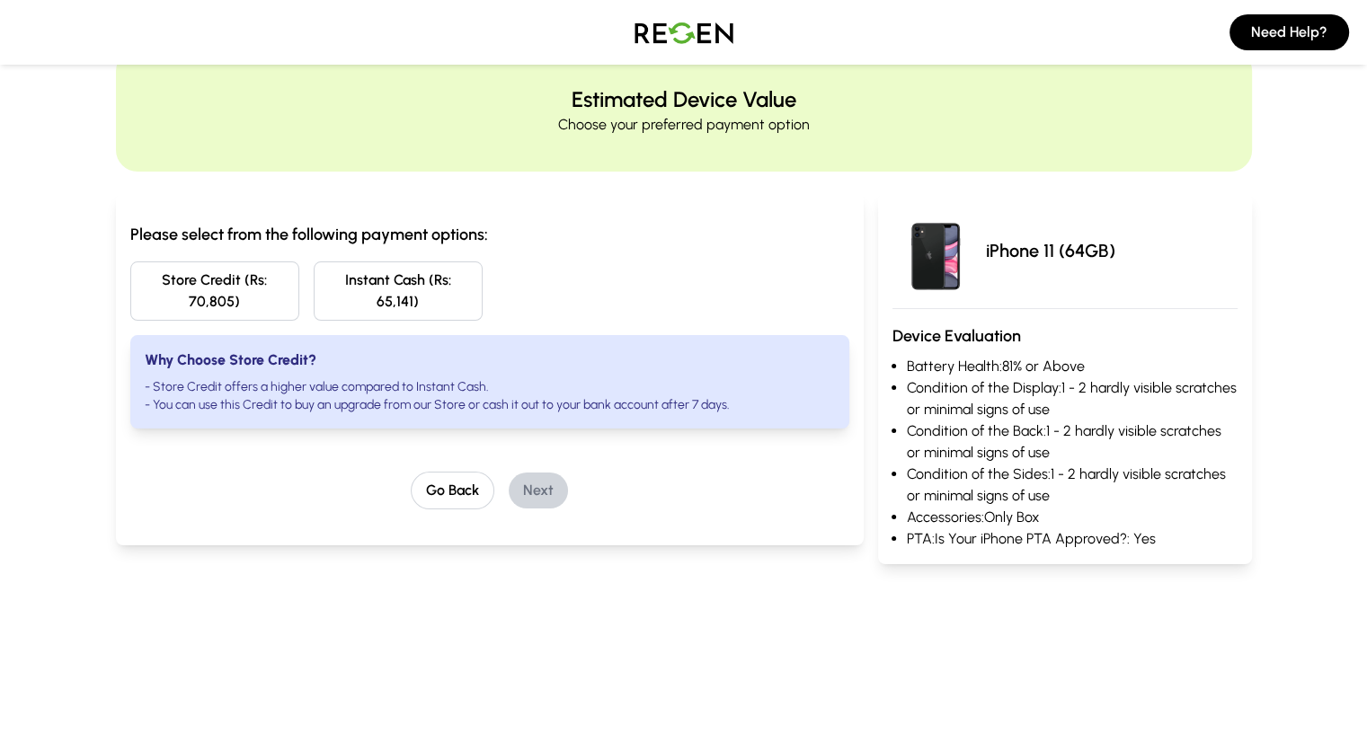
click at [130, 288] on button "Store Credit (Rs: 70,805)" at bounding box center [214, 291] width 169 height 59
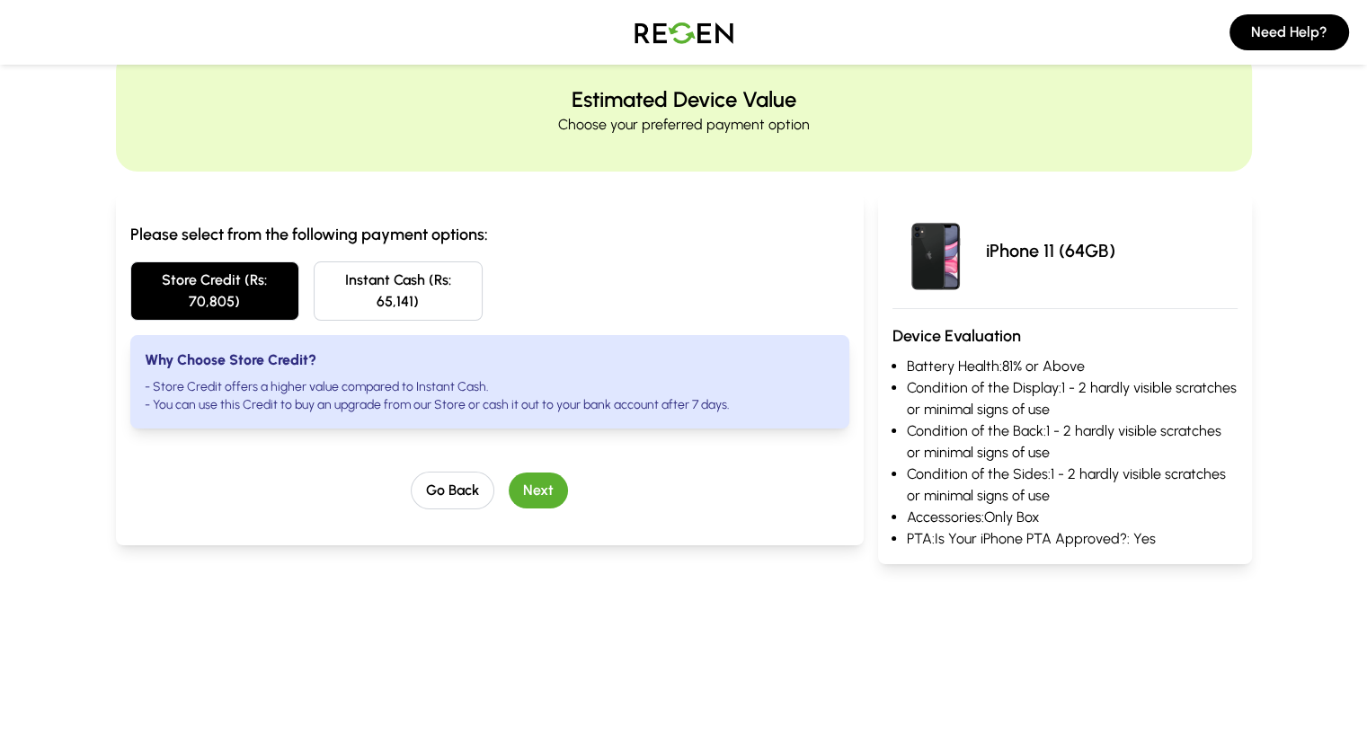
click at [509, 473] on button "Next" at bounding box center [538, 491] width 59 height 36
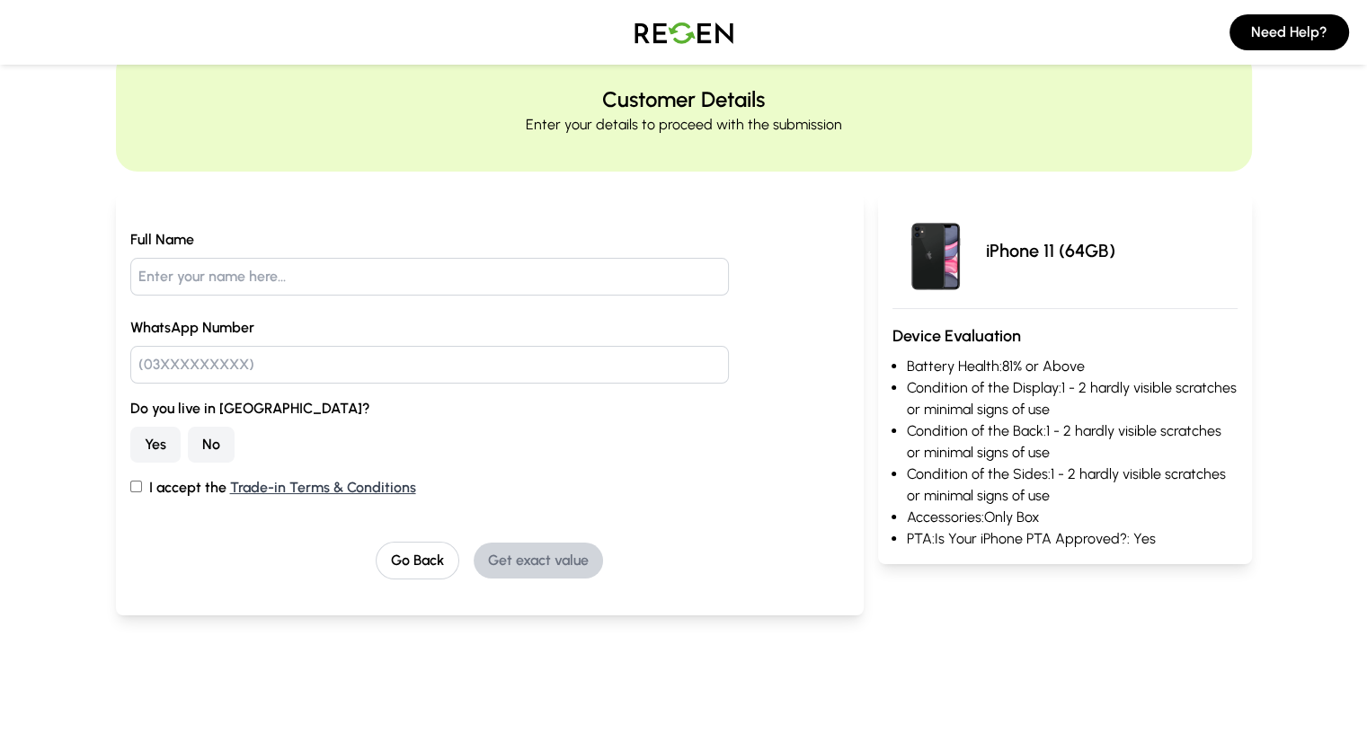
scroll to position [0, 0]
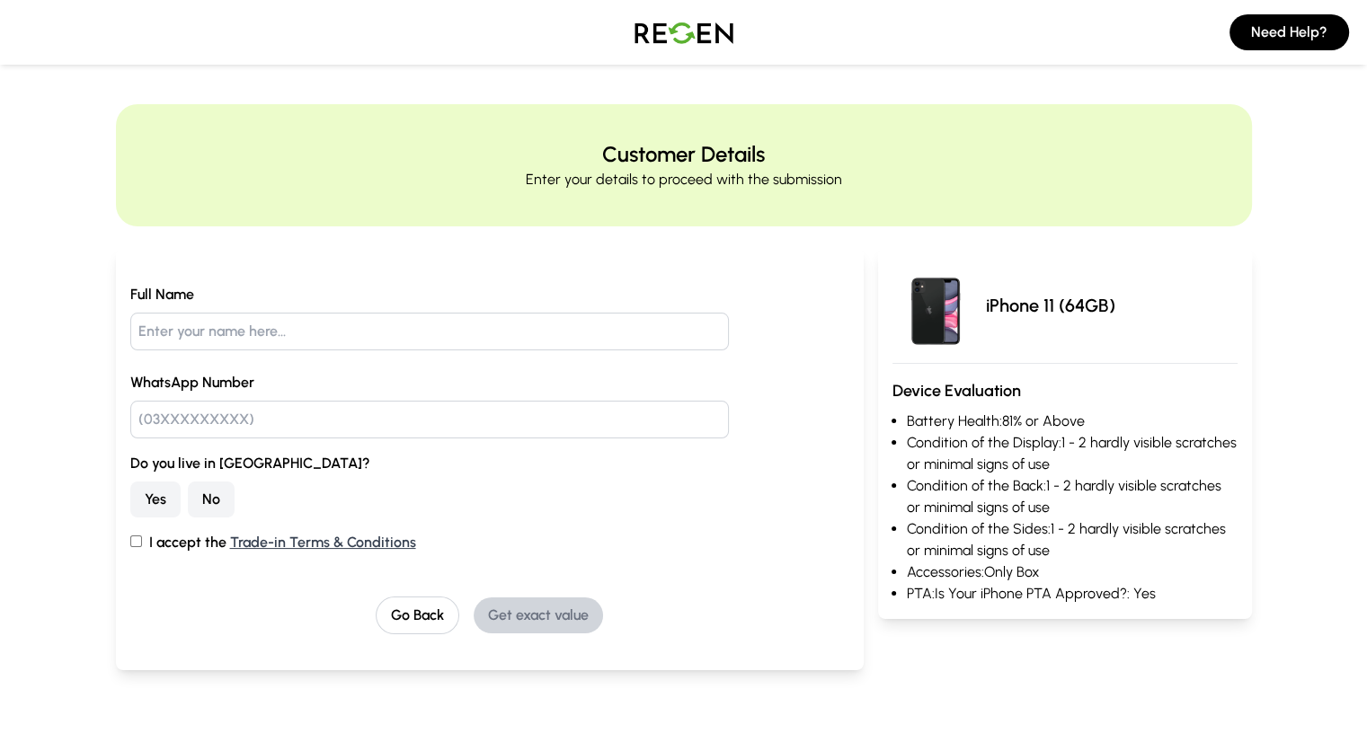
click at [664, 31] on img at bounding box center [684, 32] width 126 height 50
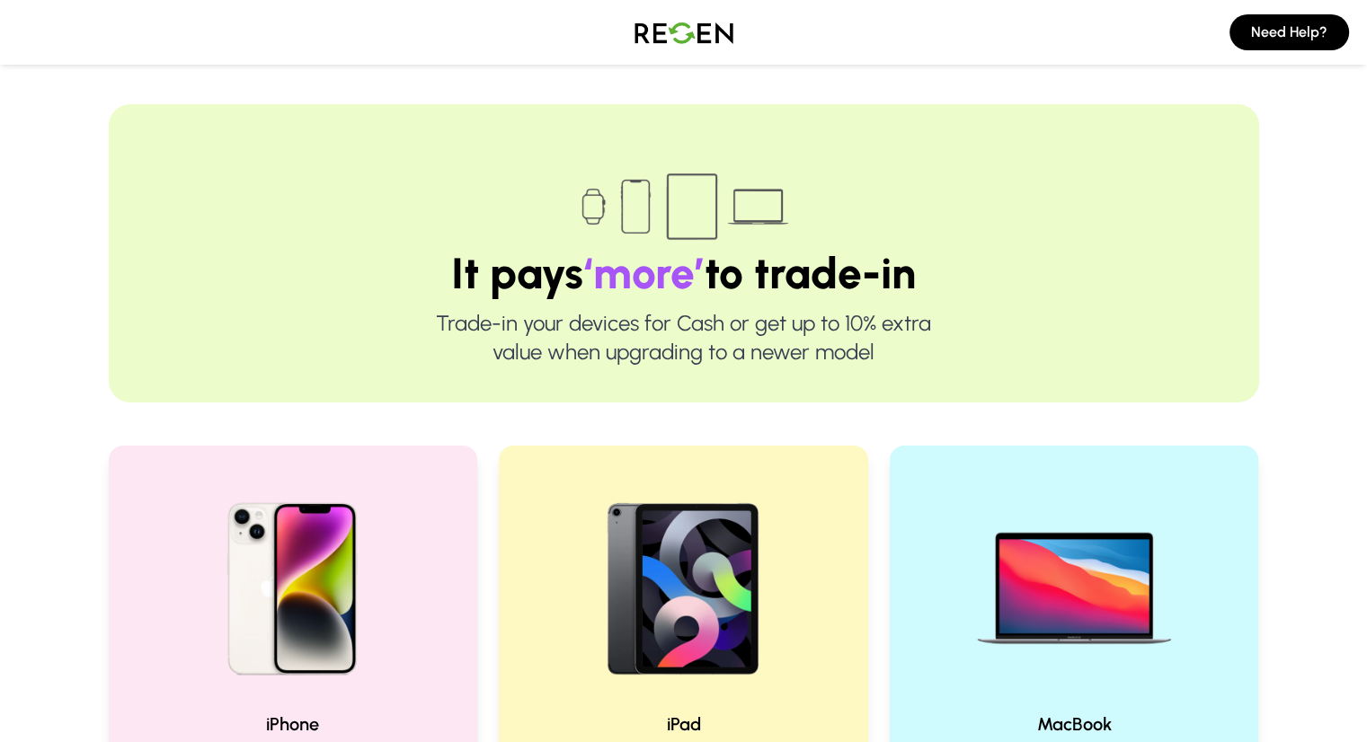
click at [688, 40] on img at bounding box center [684, 32] width 126 height 50
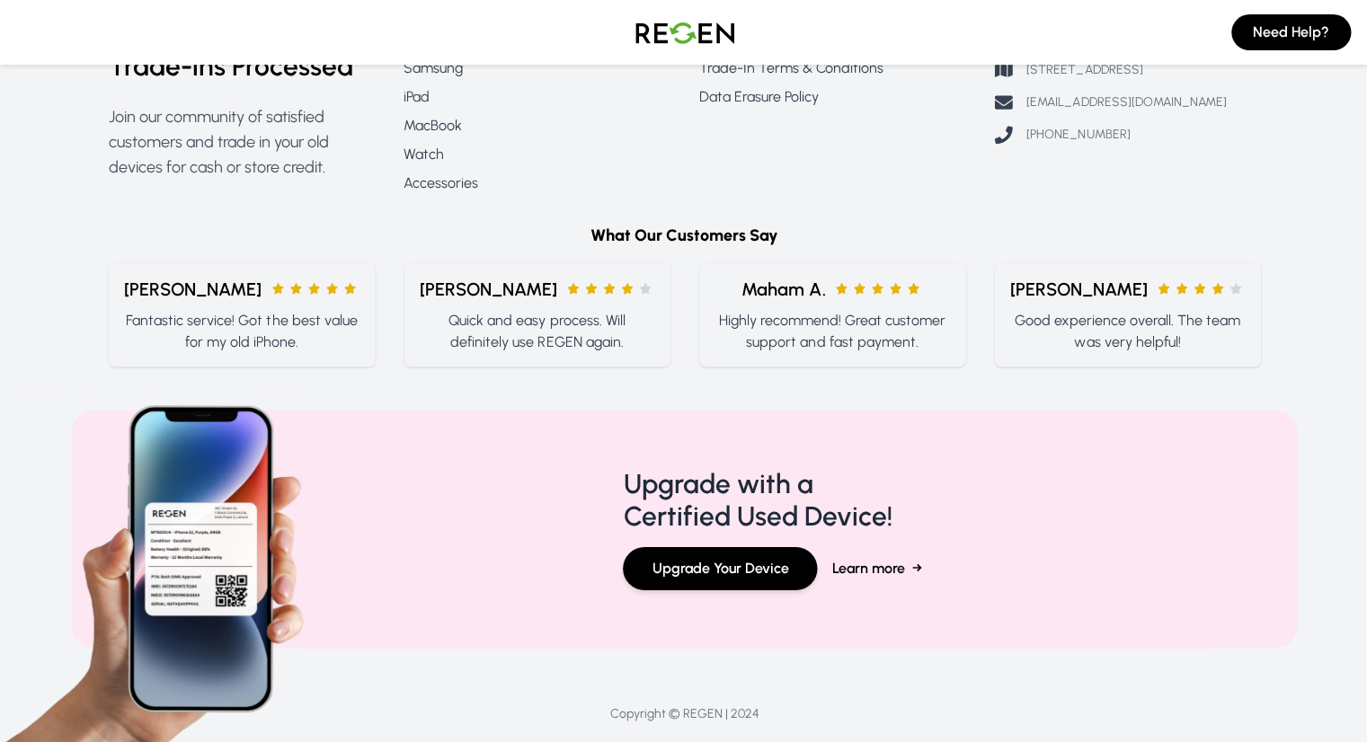
scroll to position [2119, 0]
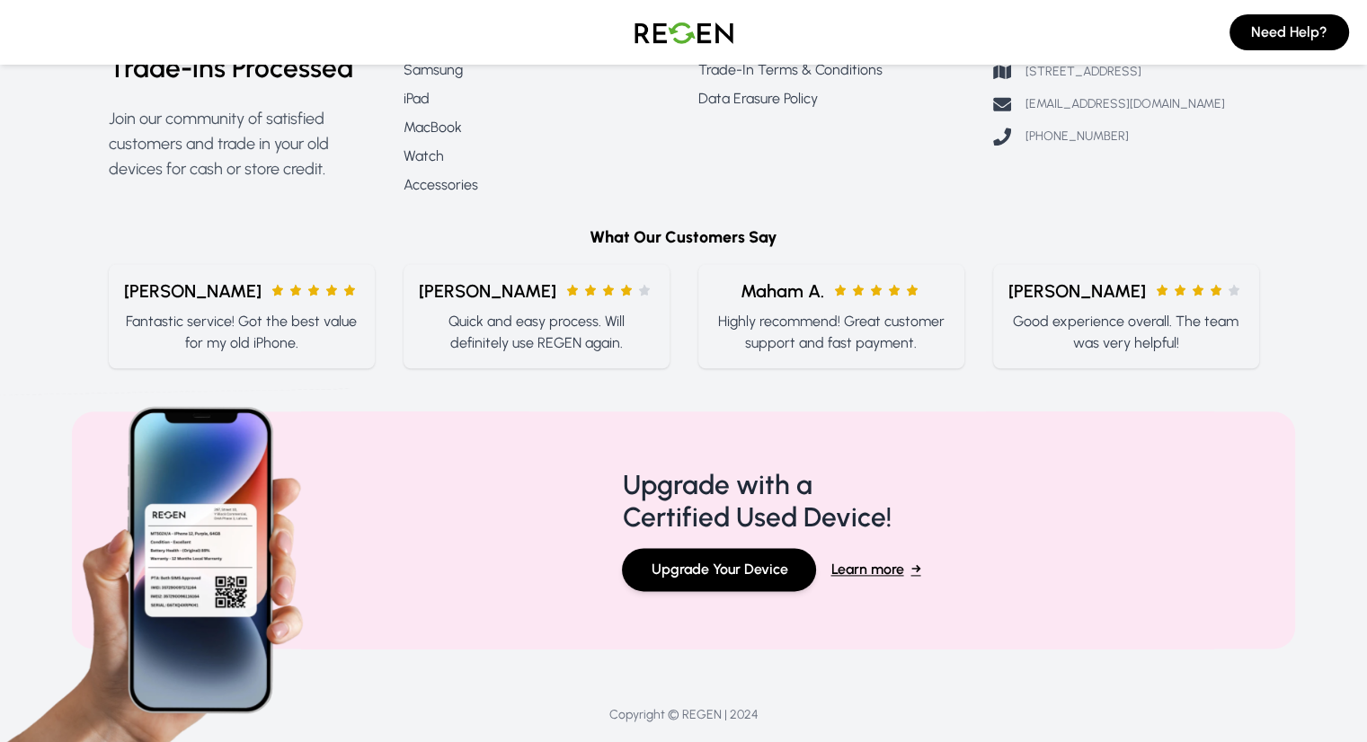
click at [848, 559] on span "Learn more" at bounding box center [866, 570] width 73 height 22
